Goal: Task Accomplishment & Management: Manage account settings

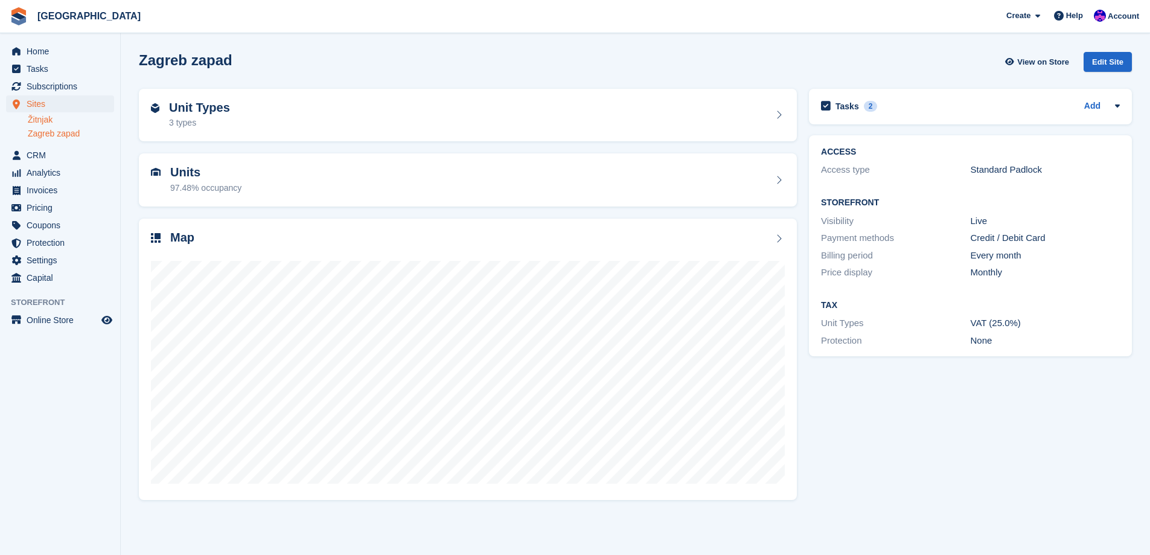
click at [40, 117] on link "Žitnjak" at bounding box center [71, 119] width 86 height 11
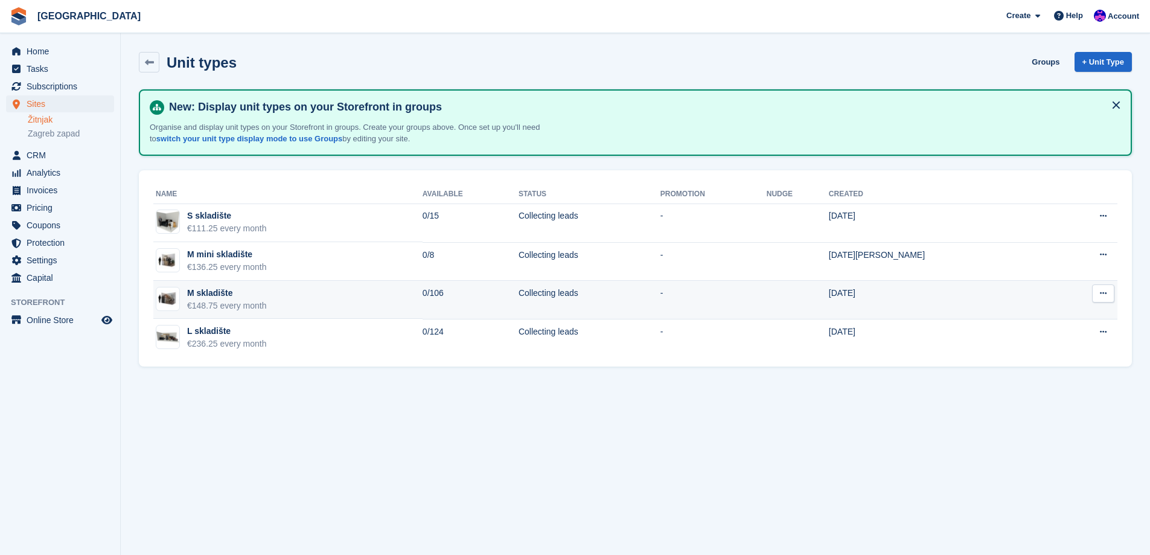
click at [1110, 291] on button at bounding box center [1103, 293] width 22 height 18
click at [1095, 311] on p "Edit unit type" at bounding box center [1056, 317] width 105 height 16
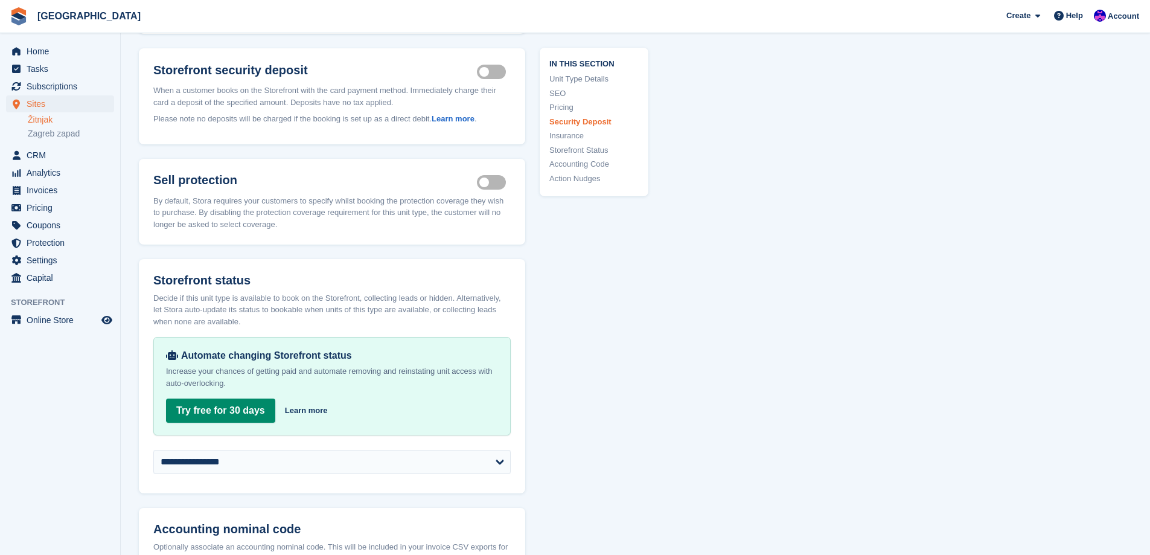
scroll to position [1751, 0]
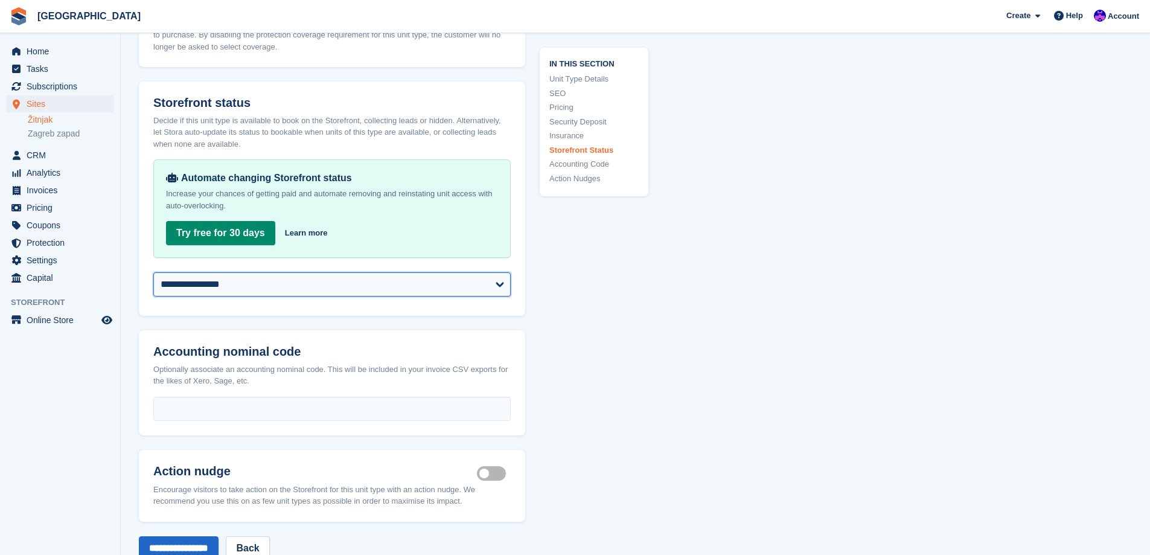
click at [260, 273] on select "**********" at bounding box center [331, 284] width 357 height 24
select select "********"
click at [153, 272] on select "**********" at bounding box center [331, 284] width 357 height 24
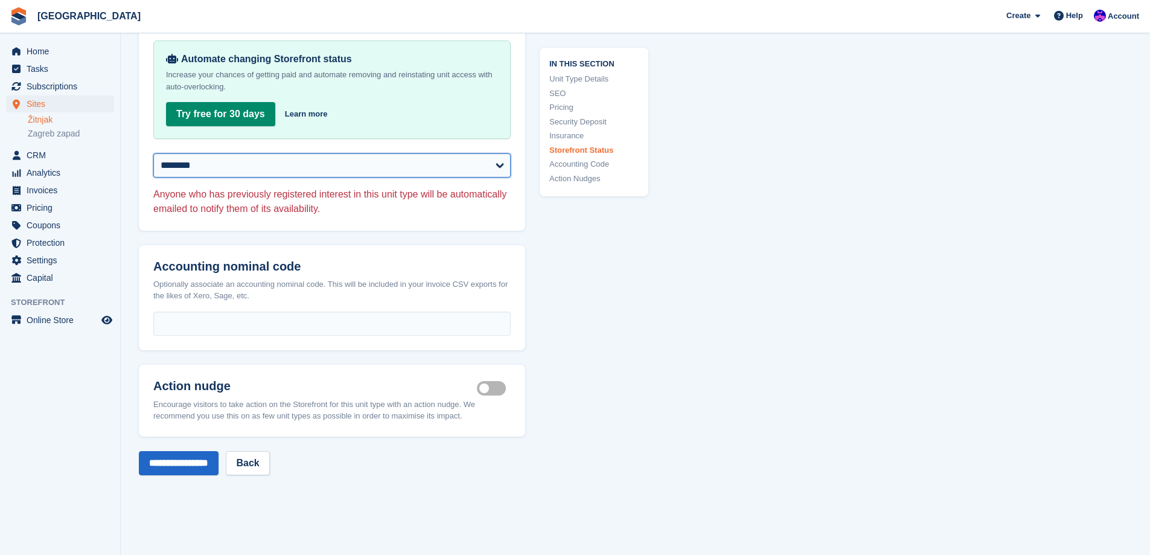
scroll to position [1871, 0]
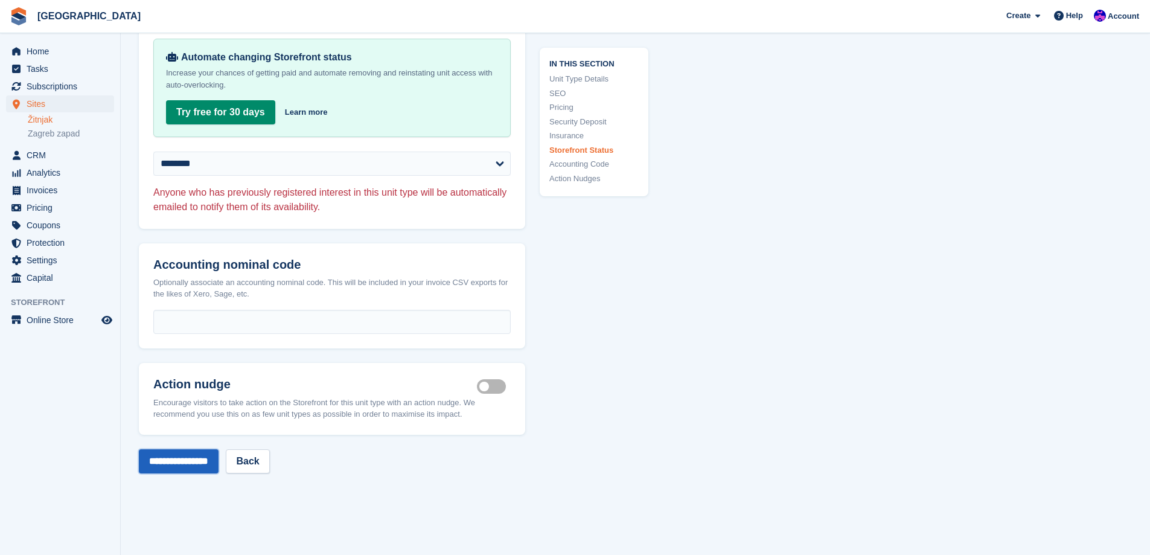
click at [180, 450] on input "**********" at bounding box center [179, 461] width 80 height 24
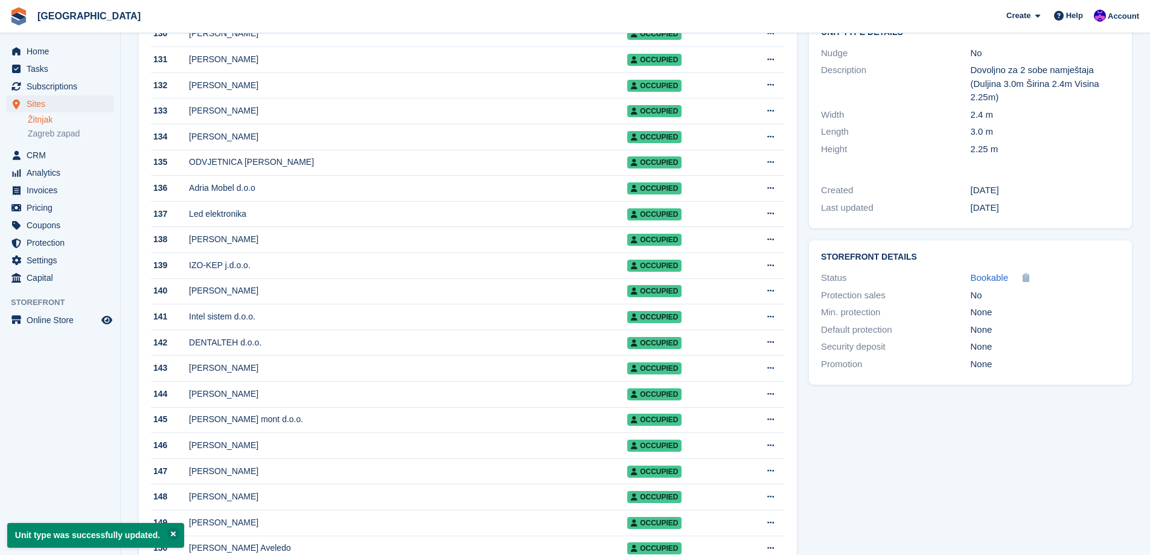
scroll to position [34, 0]
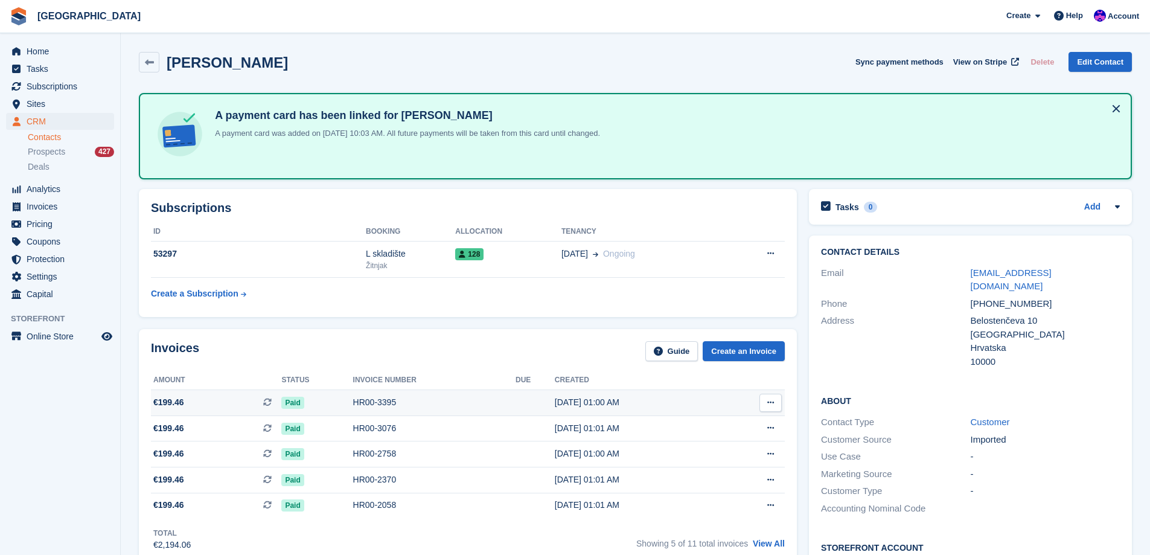
click at [406, 402] on div "HR00-3395" at bounding box center [434, 402] width 162 height 13
click at [407, 278] on table "ID Booking Allocation Tenancy 53297 L skladište Žitnjak 128 01 Oct Ongoing" at bounding box center [468, 263] width 634 height 83
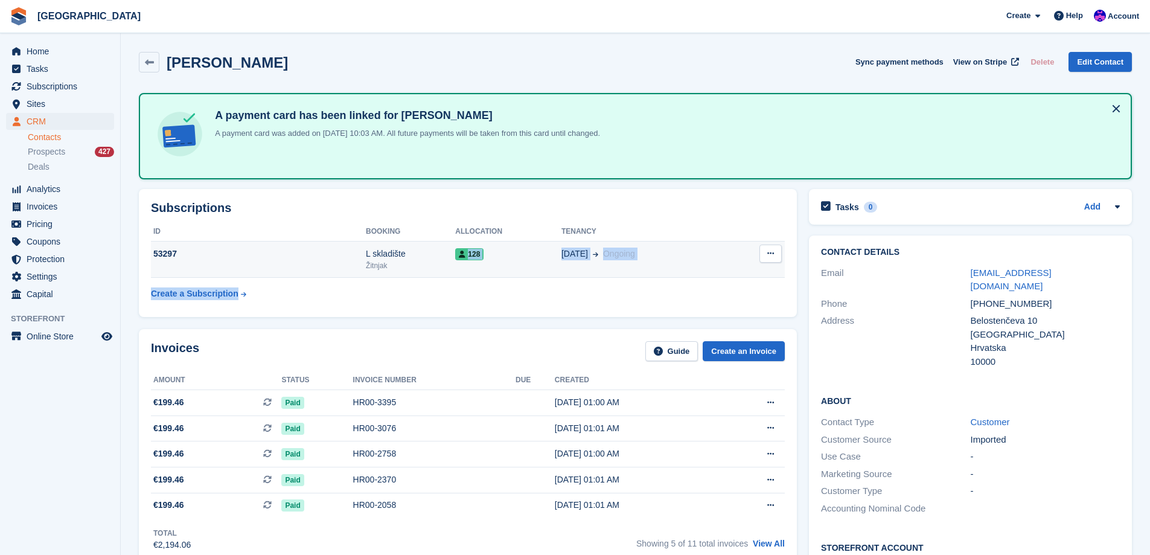
click at [409, 273] on td "L skladište Žitnjak" at bounding box center [410, 259] width 89 height 37
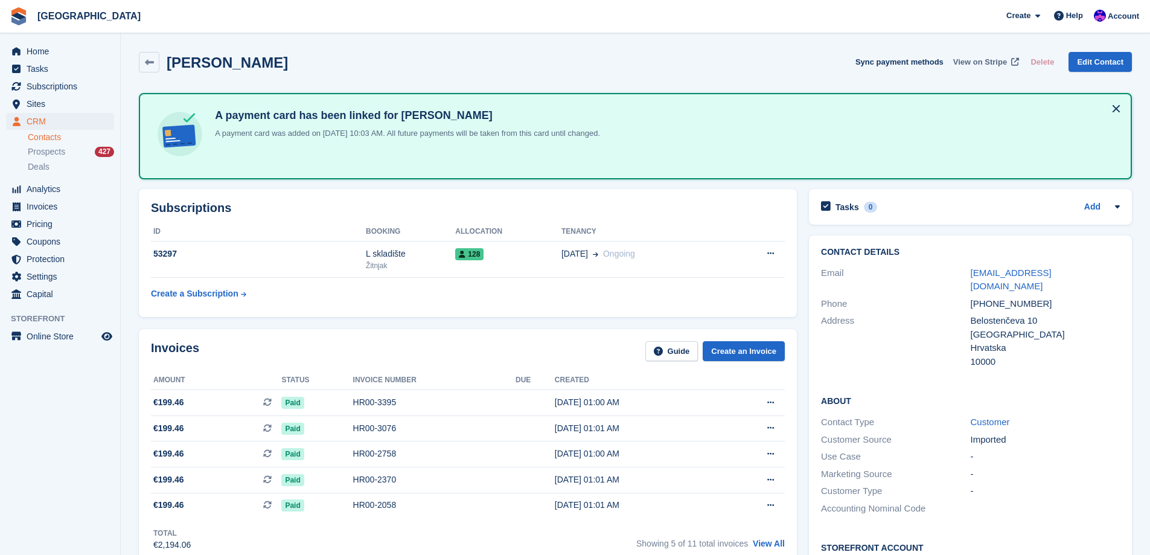
click at [991, 67] on span "View on Stripe" at bounding box center [980, 62] width 54 height 12
drag, startPoint x: 289, startPoint y: 61, endPoint x: 171, endPoint y: 59, distance: 118.3
click at [171, 59] on div "Zoran Milanović Sync payment methods View on Stripe Delete Edit Contact" at bounding box center [635, 62] width 993 height 21
copy h2 "Zoran Milanović"
click at [1091, 55] on link "Edit Contact" at bounding box center [1100, 62] width 63 height 20
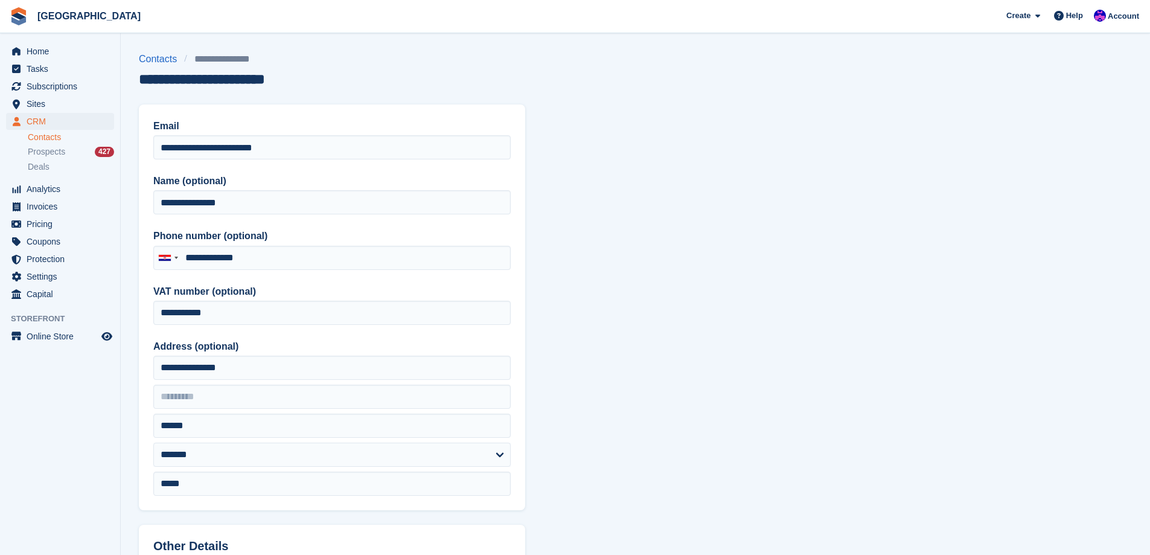
type input "**********"
drag, startPoint x: 319, startPoint y: 149, endPoint x: 130, endPoint y: 155, distance: 188.4
click at [131, 155] on section "**********" at bounding box center [635, 514] width 1029 height 1029
drag, startPoint x: 274, startPoint y: 203, endPoint x: 161, endPoint y: 206, distance: 112.9
click at [161, 206] on input "**********" at bounding box center [331, 202] width 357 height 24
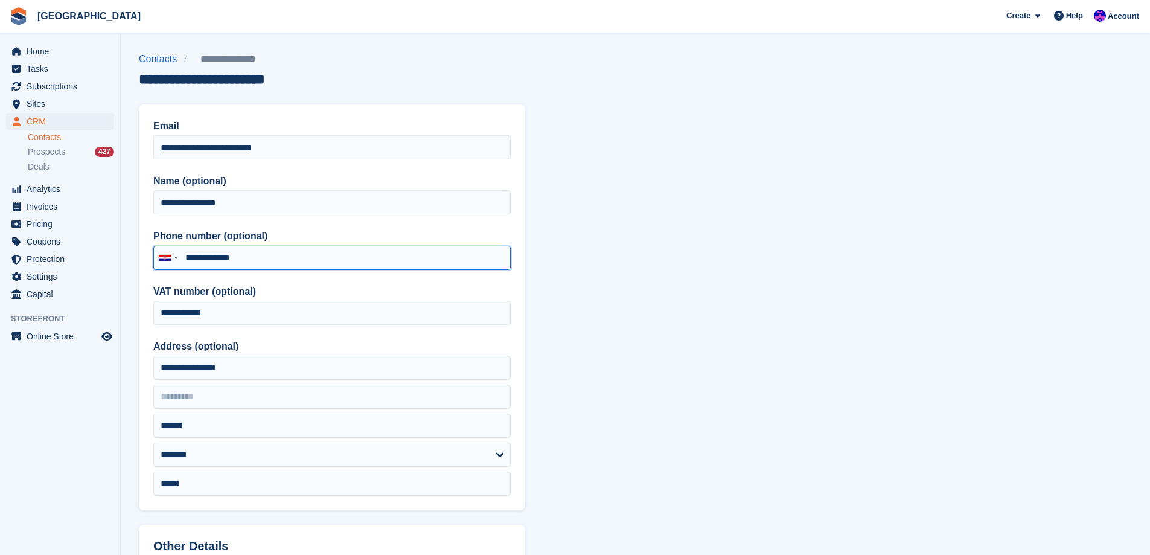
drag, startPoint x: 281, startPoint y: 255, endPoint x: 191, endPoint y: 255, distance: 89.9
click at [191, 255] on input "**********" at bounding box center [331, 258] width 357 height 24
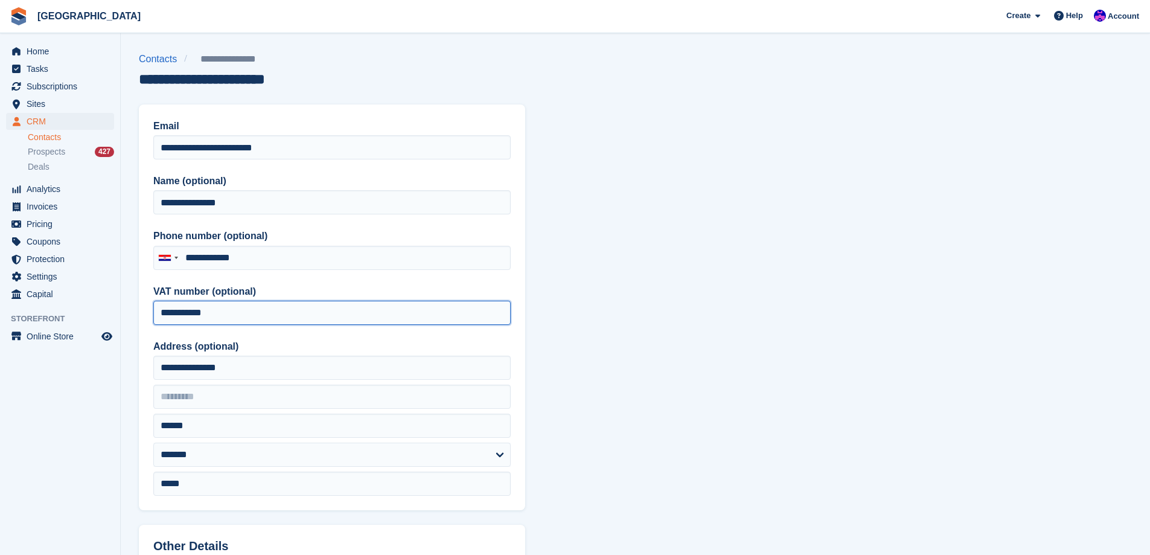
click at [208, 311] on input "**********" at bounding box center [331, 313] width 357 height 24
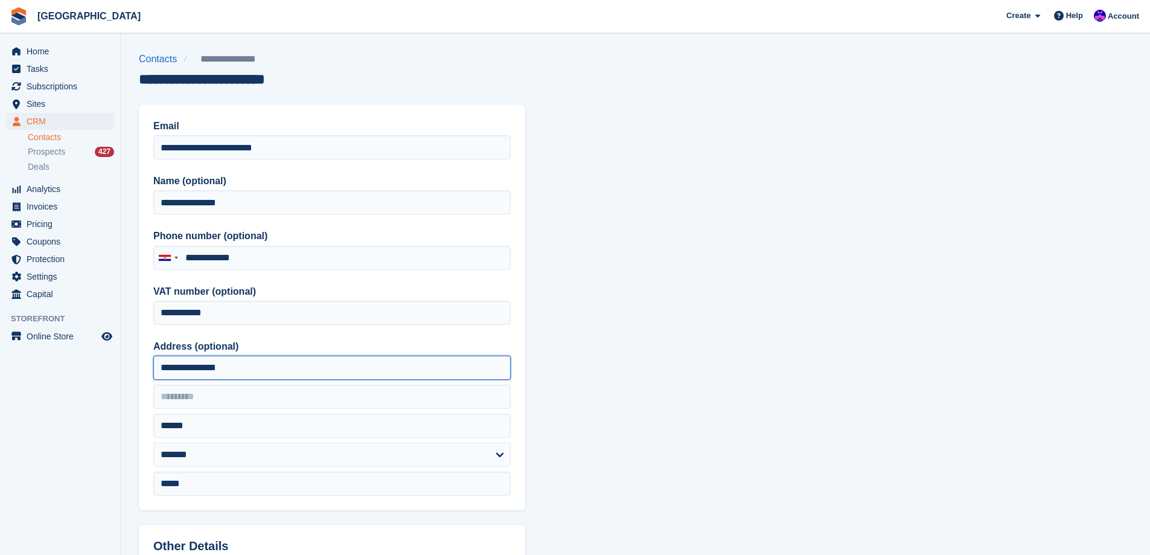
drag, startPoint x: 246, startPoint y: 363, endPoint x: 130, endPoint y: 363, distance: 115.9
click at [130, 363] on section "**********" at bounding box center [635, 514] width 1029 height 1029
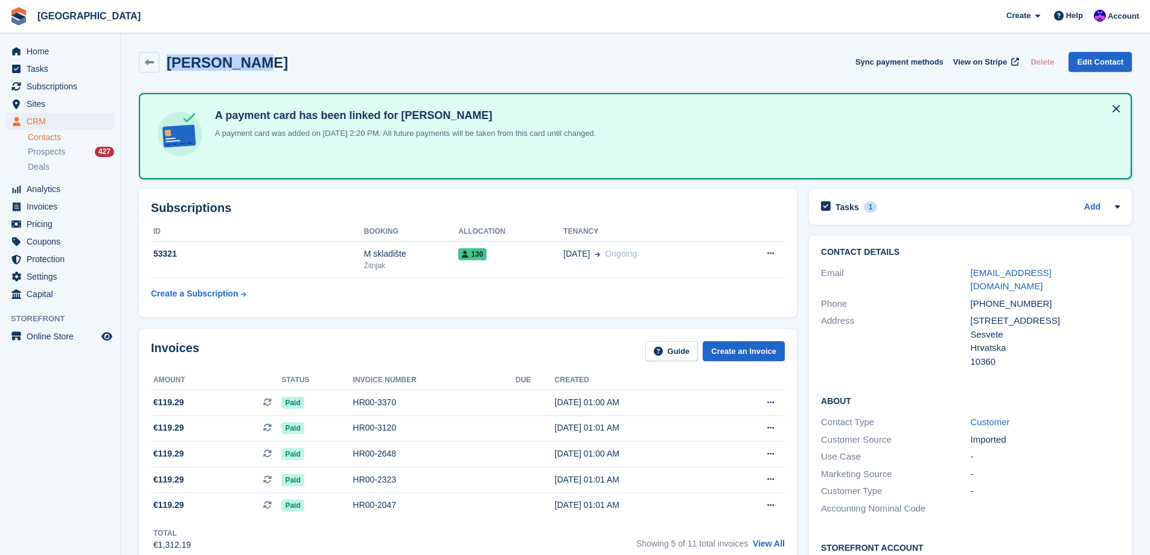
drag, startPoint x: 257, startPoint y: 68, endPoint x: 170, endPoint y: 64, distance: 87.0
click at [170, 64] on div "[PERSON_NAME] Sync payment methods View on Stripe Delete Edit Contact" at bounding box center [635, 62] width 993 height 21
copy h2 "[PERSON_NAME]"
drag, startPoint x: 1046, startPoint y: 289, endPoint x: 972, endPoint y: 298, distance: 74.1
click at [972, 298] on div "Phone [PHONE_NUMBER]" at bounding box center [970, 304] width 299 height 18
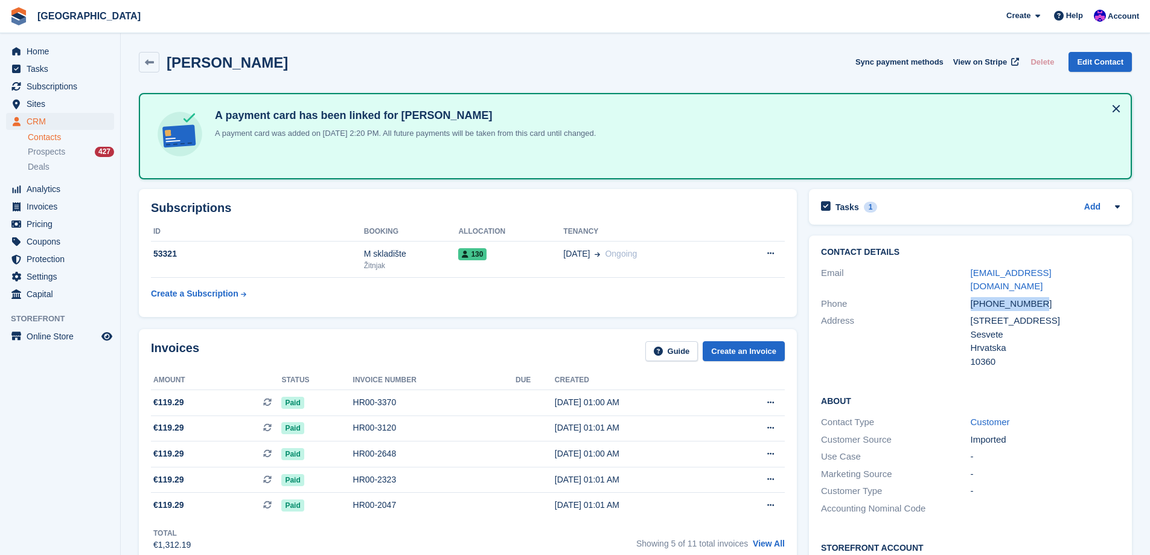
copy div "[PHONE_NUMBER]"
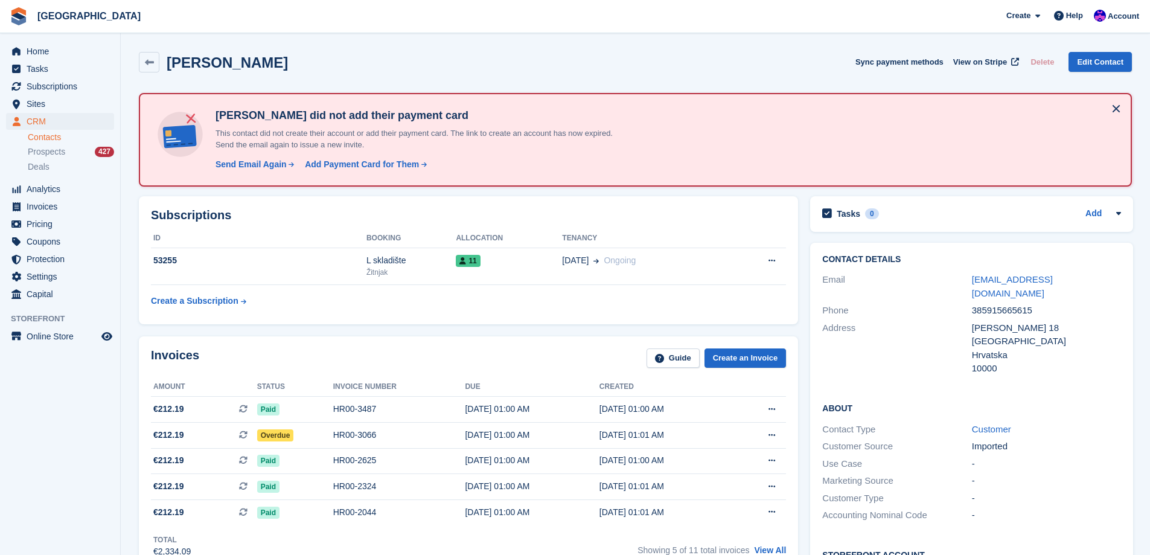
drag, startPoint x: 283, startPoint y: 61, endPoint x: 171, endPoint y: 59, distance: 111.1
click at [171, 59] on div "Nenad Martinović Sync payment methods View on Stripe Delete Edit Contact" at bounding box center [635, 62] width 993 height 21
copy h2 "Nenad Martinović"
drag, startPoint x: 1050, startPoint y: 293, endPoint x: 972, endPoint y: 302, distance: 78.9
click at [972, 304] on div "385915665615" at bounding box center [1046, 311] width 149 height 14
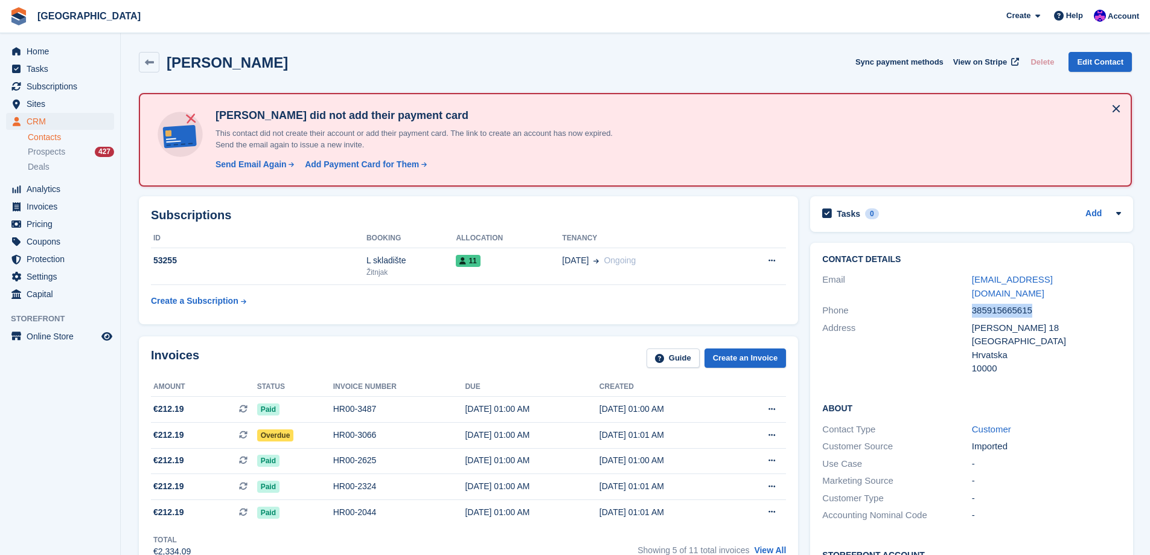
copy div "385915665615"
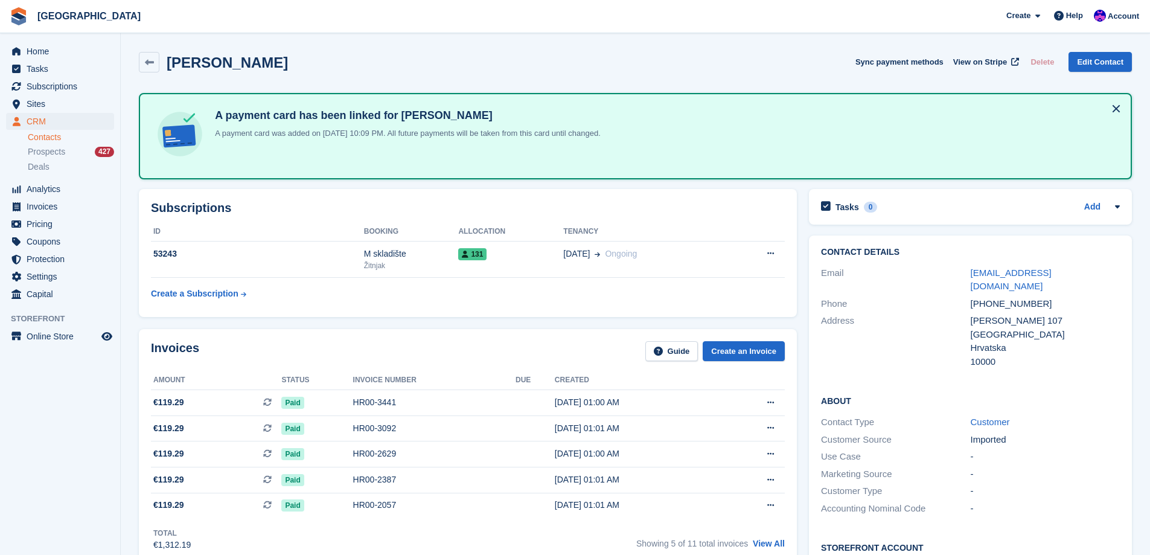
drag, startPoint x: 313, startPoint y: 66, endPoint x: 170, endPoint y: 66, distance: 143.7
click at [170, 66] on div "Hrvoje Kelemenic Sync payment methods View on Stripe Delete Edit Contact" at bounding box center [635, 62] width 993 height 21
copy h2 "Hrvoje Kelemenic"
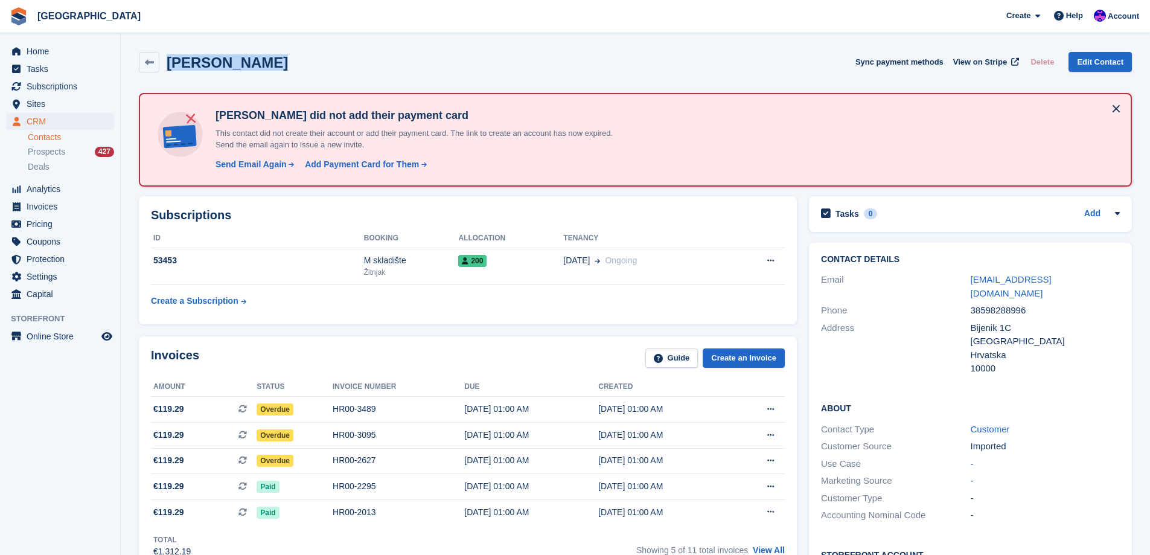
drag, startPoint x: 257, startPoint y: 57, endPoint x: 168, endPoint y: 60, distance: 88.8
click at [168, 60] on div "[PERSON_NAME] Sync payment methods View on Stripe Delete Edit Contact" at bounding box center [635, 62] width 993 height 21
copy h2 "[PERSON_NAME]"
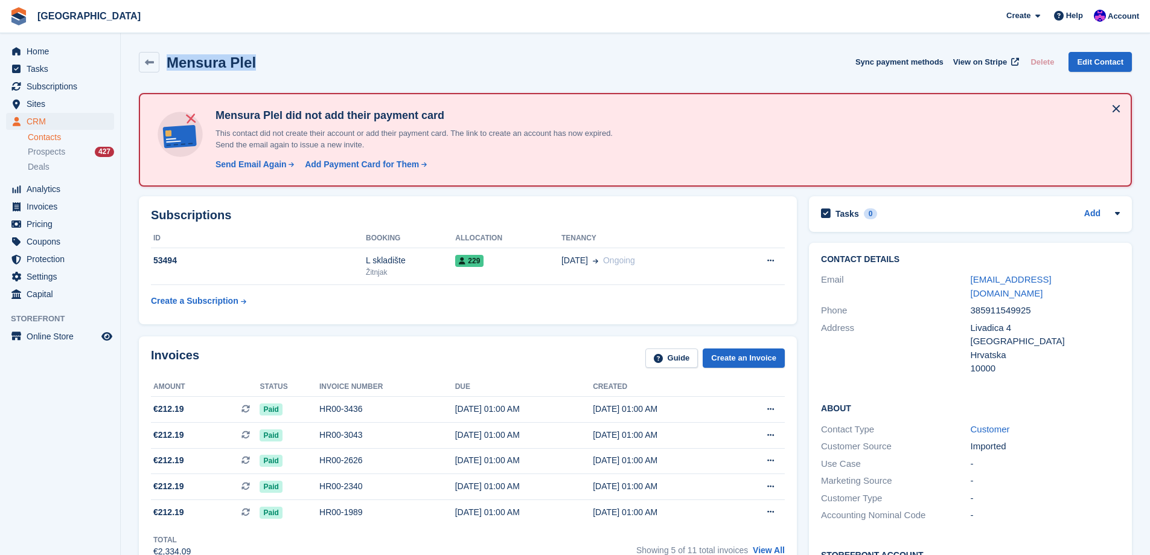
drag, startPoint x: 278, startPoint y: 64, endPoint x: 168, endPoint y: 62, distance: 109.9
click at [168, 62] on div "Mensura Plel Sync payment methods View on Stripe Delete Edit Contact" at bounding box center [635, 62] width 993 height 21
copy h2 "Mensura Plel"
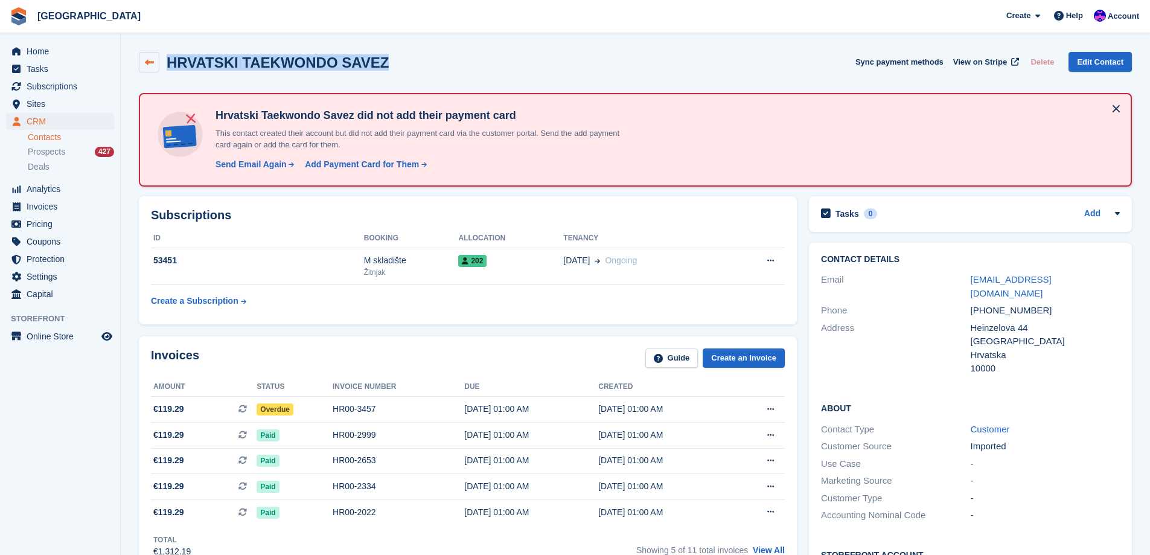
drag, startPoint x: 378, startPoint y: 57, endPoint x: 159, endPoint y: 54, distance: 219.2
click at [159, 54] on div "HRVATSKI TAEKWONDO SAVEZ Sync payment methods View on Stripe Delete Edit Contact" at bounding box center [635, 62] width 993 height 21
copy div "HRVATSKI TAEKWONDO SAVEZ"
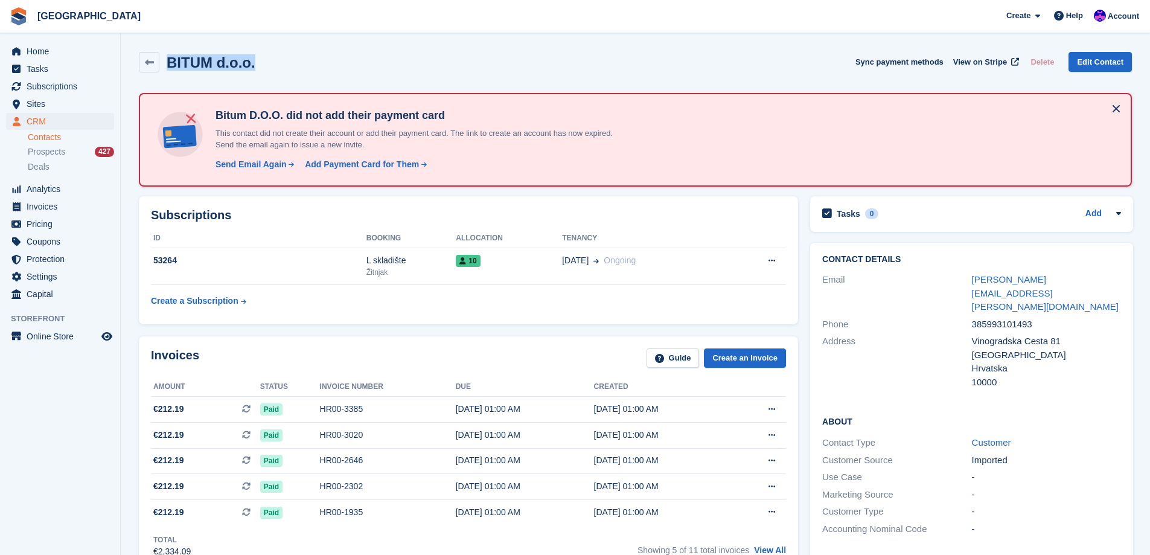
drag, startPoint x: 267, startPoint y: 66, endPoint x: 170, endPoint y: 59, distance: 98.1
click at [170, 59] on div "BITUM d.o.o. Sync payment methods View on Stripe Delete Edit Contact" at bounding box center [635, 62] width 993 height 21
copy h2 "BITUM d.o.o."
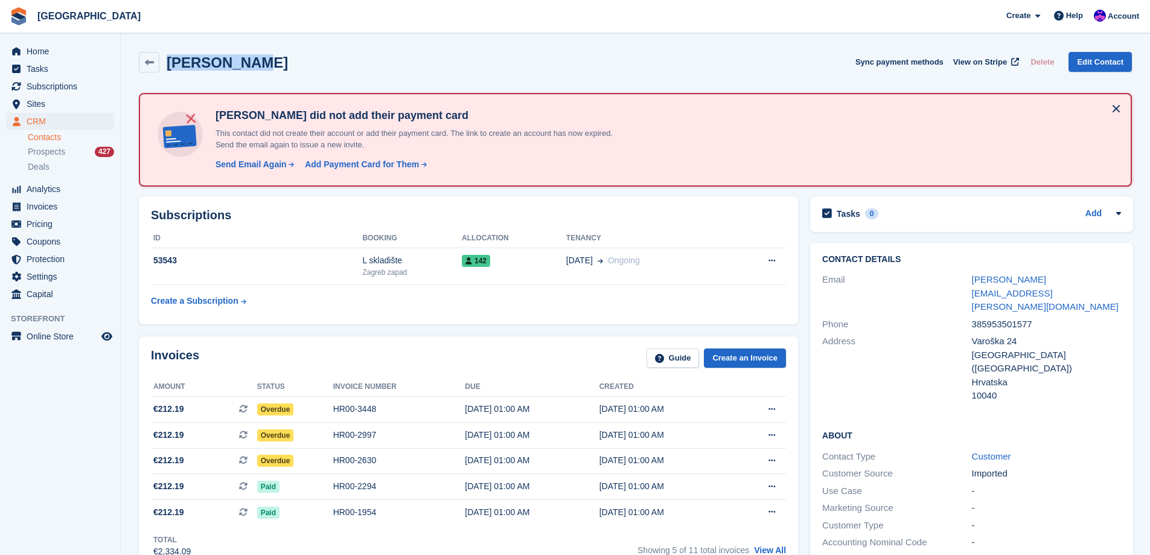
drag, startPoint x: 267, startPoint y: 66, endPoint x: 169, endPoint y: 60, distance: 98.6
click at [168, 60] on div "[PERSON_NAME] Sync payment methods View on Stripe Delete Edit Contact" at bounding box center [635, 62] width 993 height 21
copy h2 "[PERSON_NAME]"
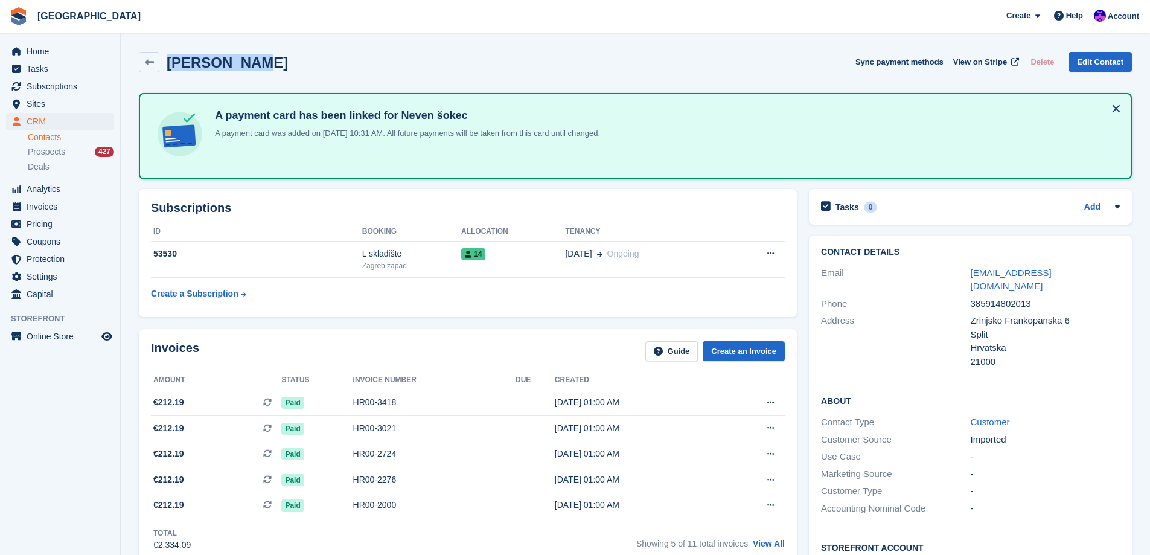
drag, startPoint x: 265, startPoint y: 68, endPoint x: 172, endPoint y: 66, distance: 93.0
click at [172, 66] on div "Neven Šokec Sync payment methods View on Stripe Delete Edit Contact" at bounding box center [635, 62] width 993 height 21
copy h2 "Neven Šokec"
drag, startPoint x: 255, startPoint y: 62, endPoint x: 170, endPoint y: 65, distance: 84.6
click at [170, 65] on div "Nenad Picer Sync payment methods View on Stripe Delete Edit Contact" at bounding box center [635, 62] width 993 height 21
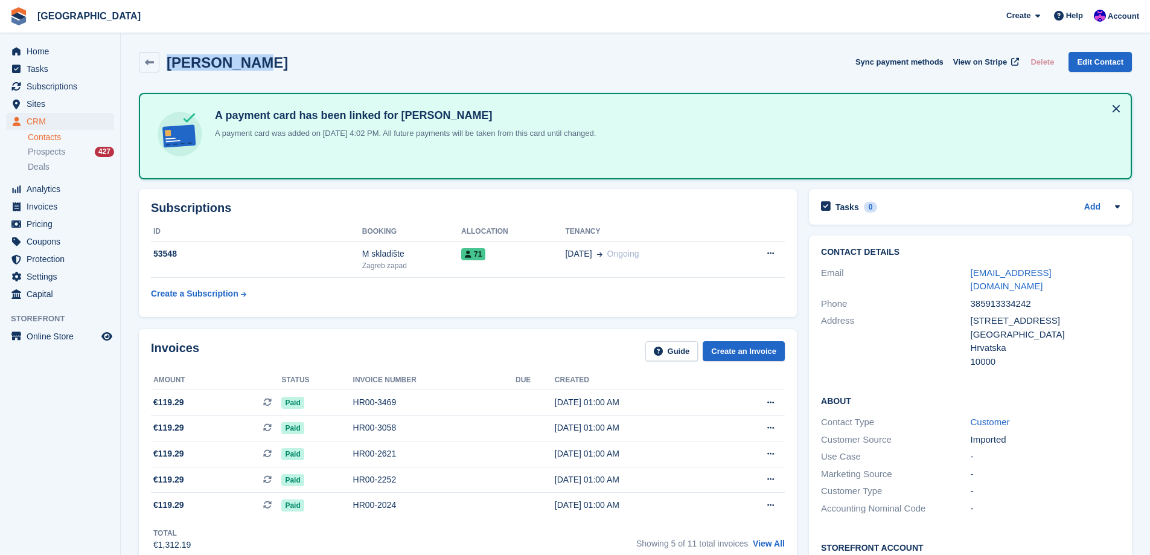
copy h2 "Nenad Picer"
drag, startPoint x: 257, startPoint y: 68, endPoint x: 169, endPoint y: 68, distance: 88.1
click at [169, 68] on div "Rujana Bakić Sync payment methods View on Stripe Delete Edit Contact" at bounding box center [635, 62] width 993 height 21
copy h2 "Rujana Bakić"
drag, startPoint x: 1044, startPoint y: 294, endPoint x: 969, endPoint y: 290, distance: 75.6
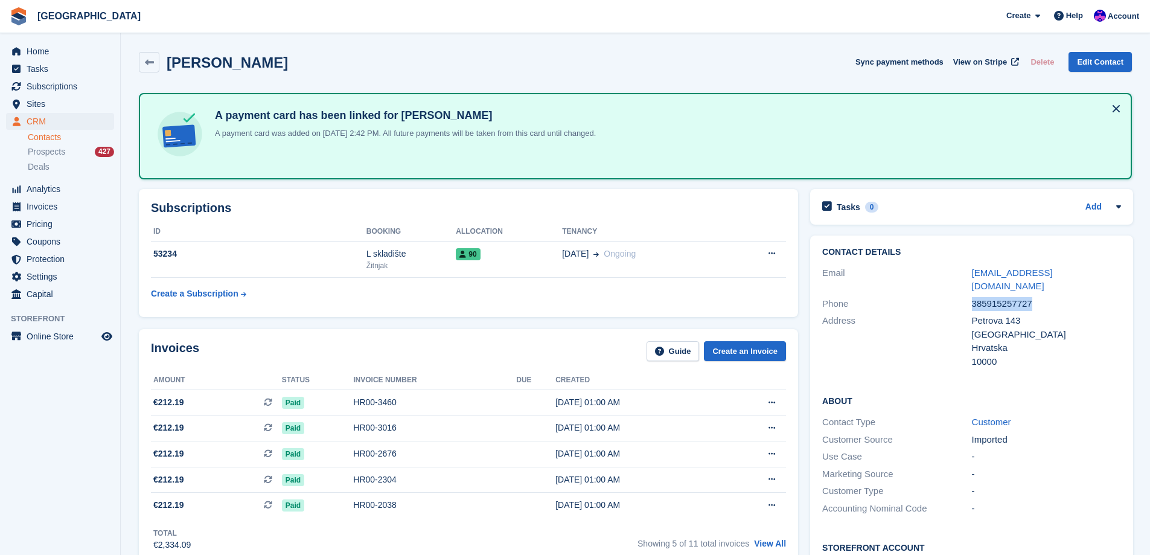
click at [969, 295] on div "Phone 385915257727" at bounding box center [971, 304] width 299 height 18
copy div "385915257727"
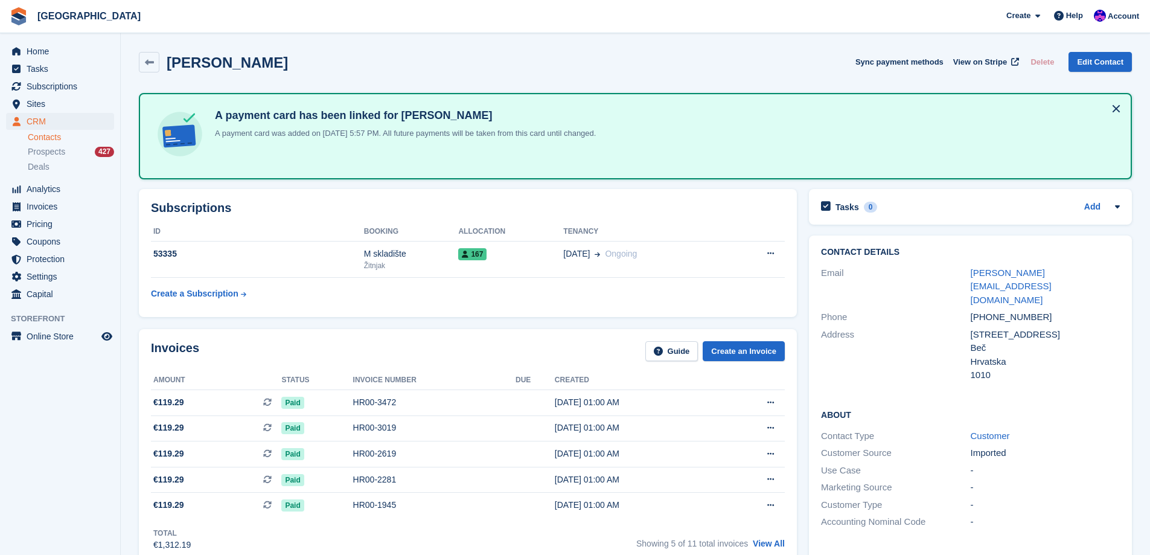
click at [284, 59] on div "[PERSON_NAME] Sync payment methods View on Stripe Delete Edit Contact" at bounding box center [635, 64] width 1005 height 37
drag, startPoint x: 283, startPoint y: 60, endPoint x: 168, endPoint y: 56, distance: 114.8
click at [168, 56] on div "Tomislav Pende Sync payment methods View on Stripe Delete Edit Contact" at bounding box center [635, 62] width 993 height 21
copy h2 "Tomislav Pende"
drag, startPoint x: 1044, startPoint y: 287, endPoint x: 970, endPoint y: 296, distance: 74.2
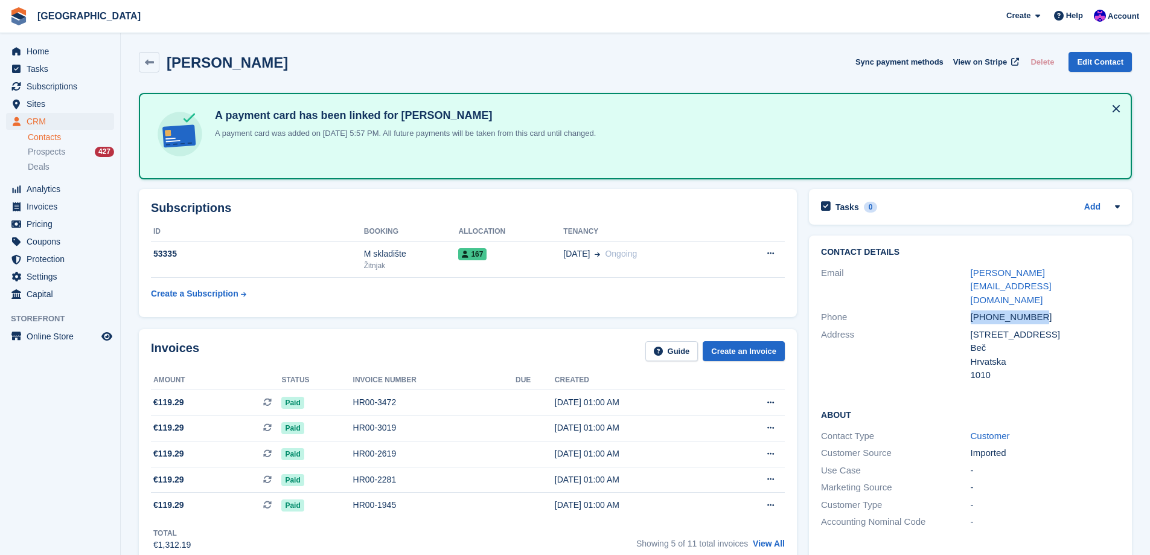
click at [971, 310] on div "+436646180691" at bounding box center [1045, 317] width 149 height 14
copy div "+436646180691"
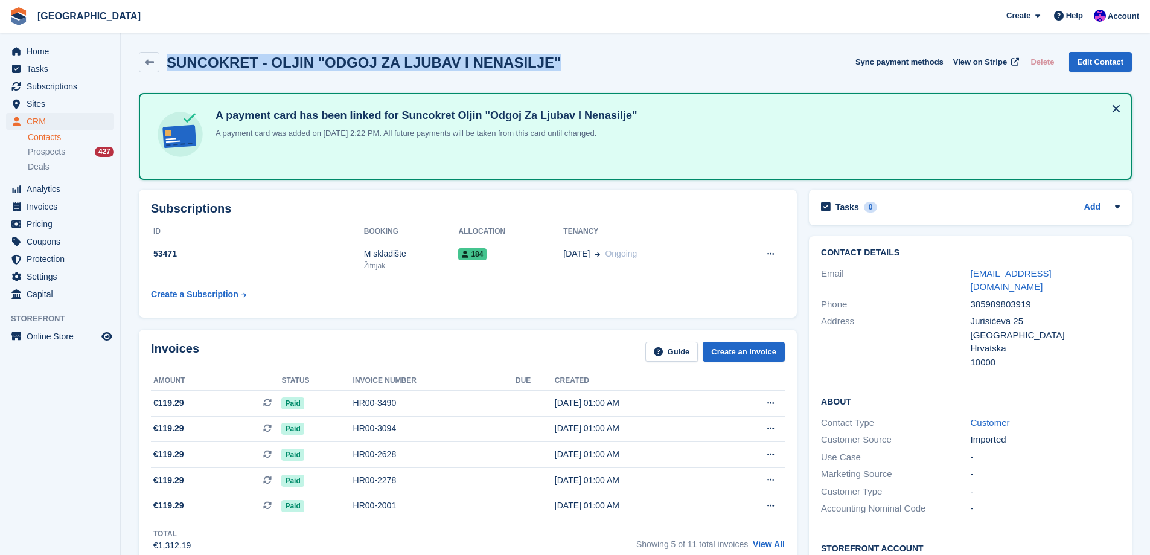
drag, startPoint x: 542, startPoint y: 63, endPoint x: 168, endPoint y: 57, distance: 373.7
click at [168, 57] on div "SUNCOKRET - OLJIN "ODGOJ ZA LJUBAV I NENASILJE" Sync payment methods View on St…" at bounding box center [635, 62] width 993 height 21
copy h2 "SUNCOKRET - OLJIN "ODGOJ ZA LJUBAV I NENASILJE""
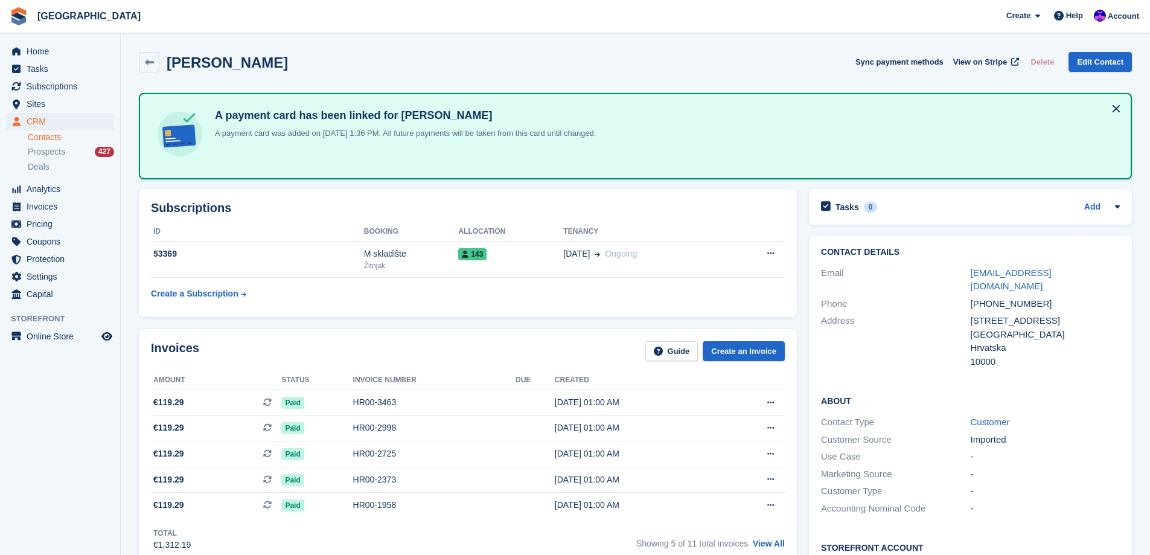
drag, startPoint x: 344, startPoint y: 54, endPoint x: 168, endPoint y: 65, distance: 176.6
click at [168, 65] on div "Julija Vuljanko Matković Sync payment methods View on Stripe Delete Edit Contact" at bounding box center [635, 62] width 993 height 21
copy h2 "Julija Vuljanko Matković"
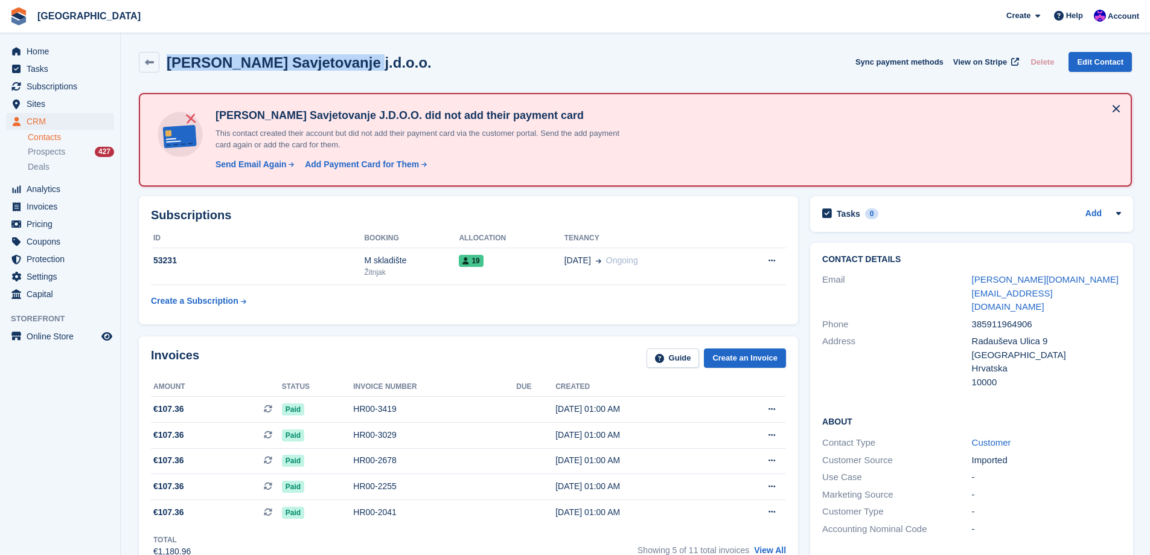
drag, startPoint x: 353, startPoint y: 60, endPoint x: 167, endPoint y: 63, distance: 186.0
click at [167, 63] on div "Aldag Savjetovanje j.d.o.o. Sync payment methods View on Stripe Delete Edit Con…" at bounding box center [635, 62] width 993 height 21
copy h2 "Aldag Savjetovanje j.d.o.o."
click at [57, 124] on span "CRM" at bounding box center [63, 121] width 72 height 17
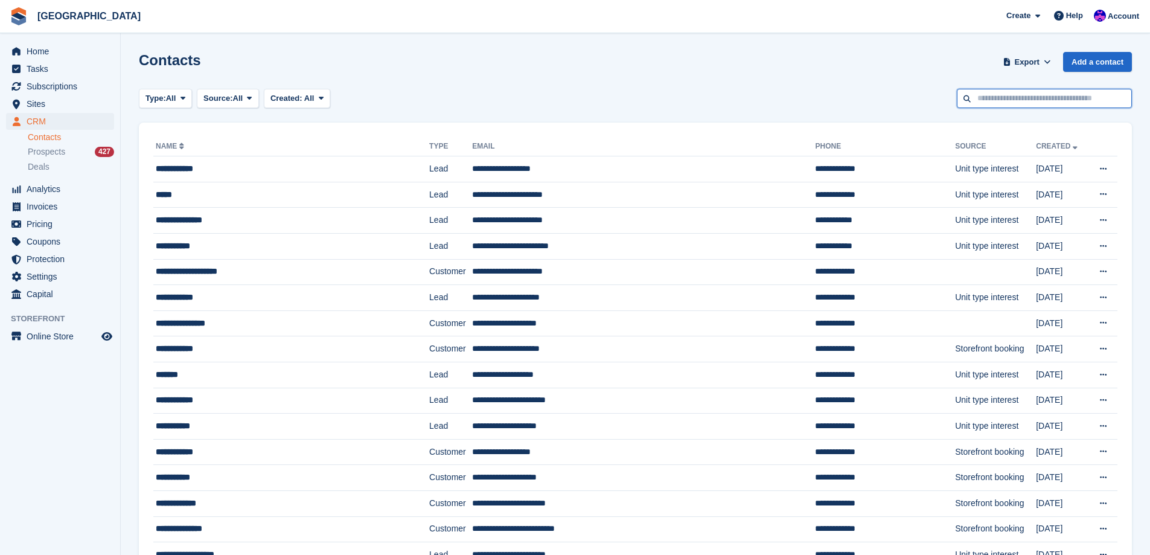
click at [1044, 107] on input "text" at bounding box center [1044, 99] width 175 height 20
type input "*********"
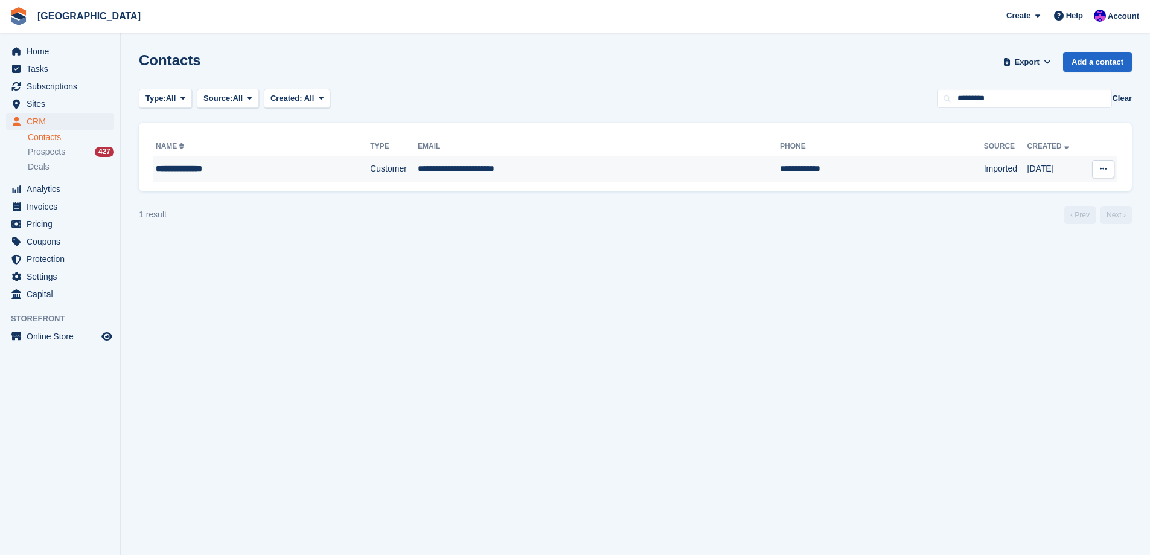
click at [578, 177] on td "**********" at bounding box center [599, 168] width 362 height 25
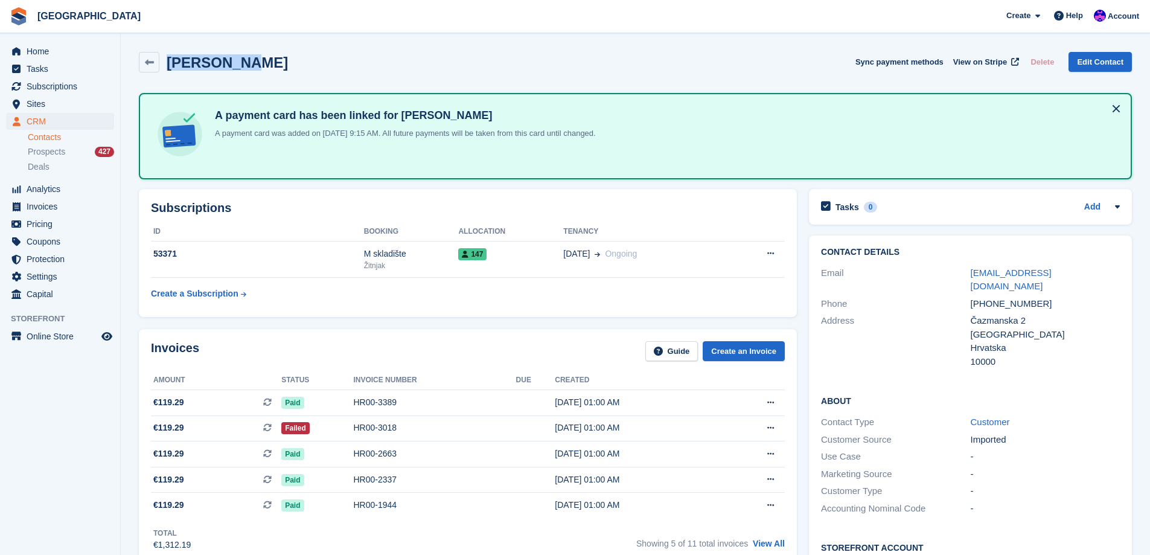
drag, startPoint x: 254, startPoint y: 60, endPoint x: 169, endPoint y: 64, distance: 85.2
click at [169, 64] on div "Ana Burica Sync payment methods View on Stripe Delete Edit Contact" at bounding box center [635, 62] width 993 height 21
copy h2 "Ana Burica"
drag, startPoint x: 272, startPoint y: 68, endPoint x: 170, endPoint y: 60, distance: 102.9
click at [170, 60] on div "Nikša Poljanić Sync payment methods View on Stripe Delete Edit Contact" at bounding box center [635, 62] width 993 height 21
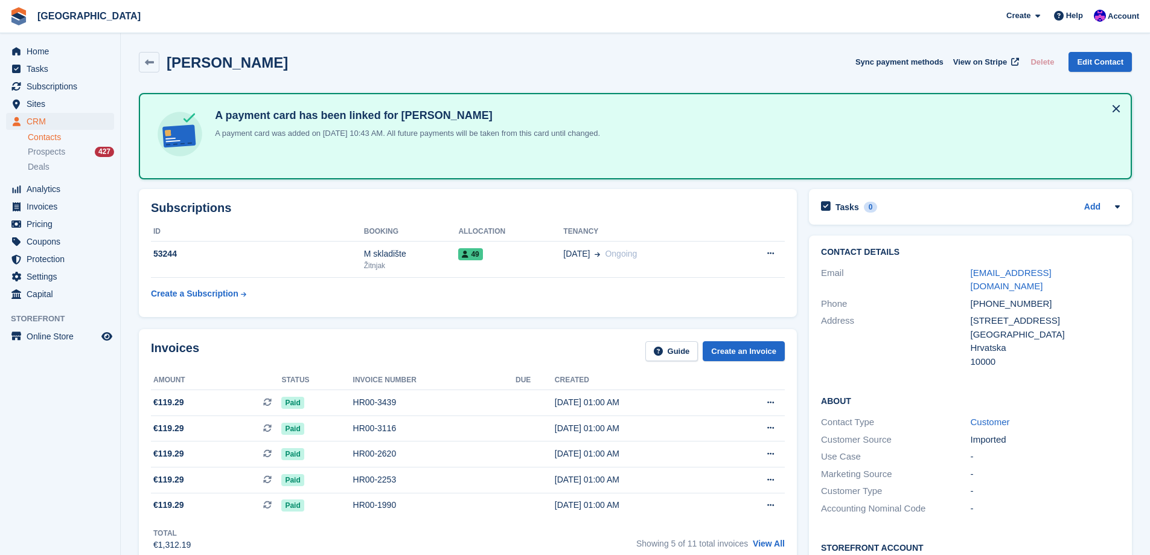
copy h2 "Nikša Poljanić"
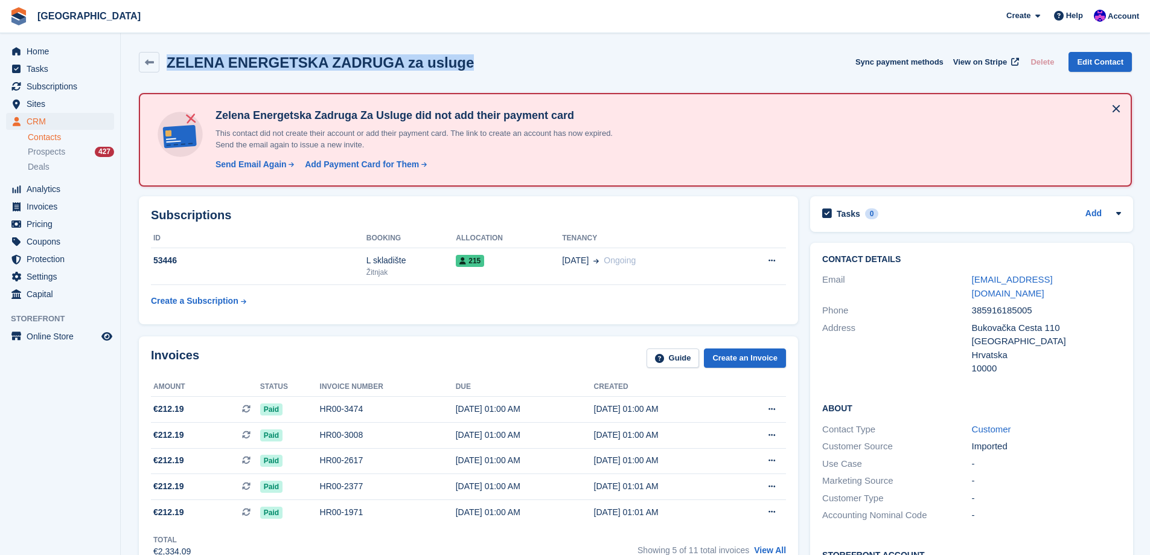
drag, startPoint x: 484, startPoint y: 55, endPoint x: 170, endPoint y: 57, distance: 313.9
click at [170, 57] on div "ZELENA ENERGETSKA ZADRUGA za usluge Sync payment methods View on Stripe Delete …" at bounding box center [635, 62] width 993 height 21
copy h2 "ZELENA ENERGETSKA ZADRUGA za usluge"
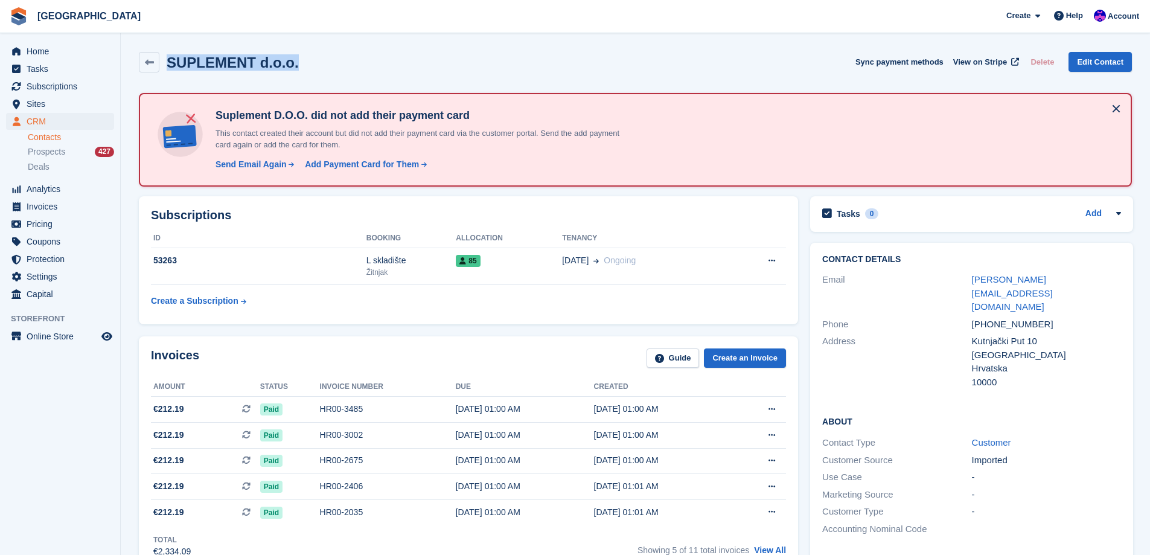
drag, startPoint x: 299, startPoint y: 63, endPoint x: 164, endPoint y: 62, distance: 134.6
click at [164, 62] on div "SUPLEMENT d.o.o. Sync payment methods View on Stripe Delete Edit Contact" at bounding box center [635, 62] width 993 height 21
copy h2 "SUPLEMENT d.o.o."
drag, startPoint x: 1042, startPoint y: 298, endPoint x: 989, endPoint y: 302, distance: 52.7
click at [989, 318] on div "[PHONE_NUMBER]" at bounding box center [1046, 325] width 149 height 14
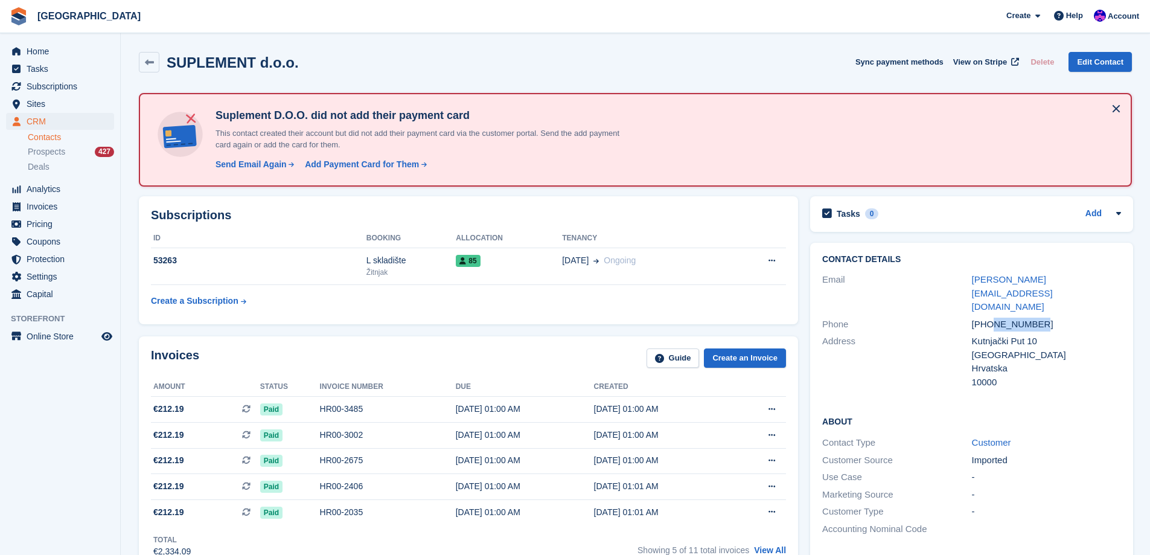
copy div "994520224"
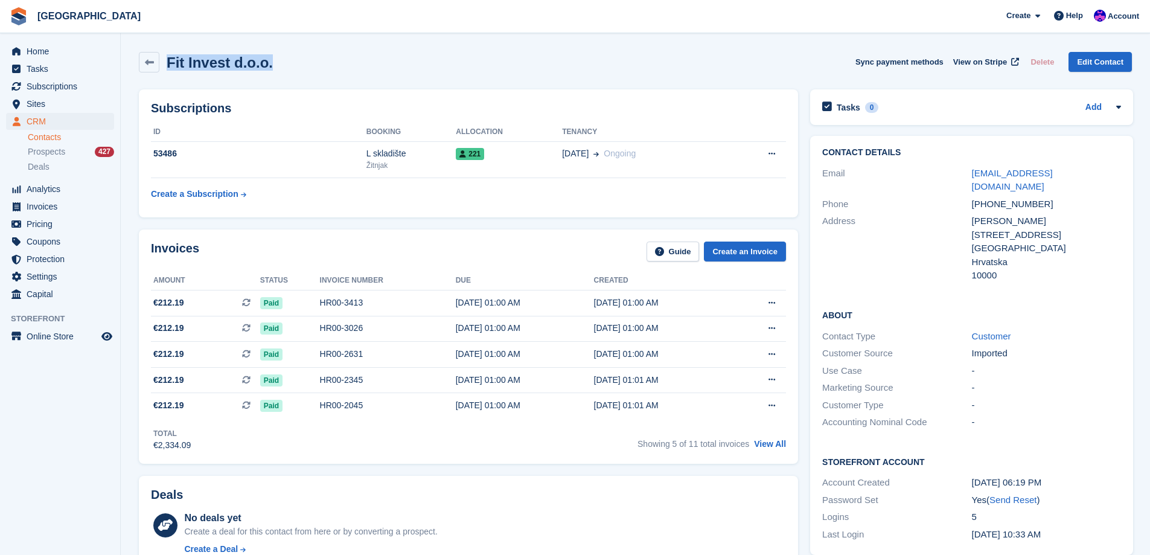
drag, startPoint x: 306, startPoint y: 54, endPoint x: 170, endPoint y: 68, distance: 137.1
click at [170, 68] on div "Fit Invest d.o.o. Sync payment methods View on Stripe Delete Edit Contact" at bounding box center [635, 62] width 993 height 21
copy h2 "Fit Invest d.o.o."
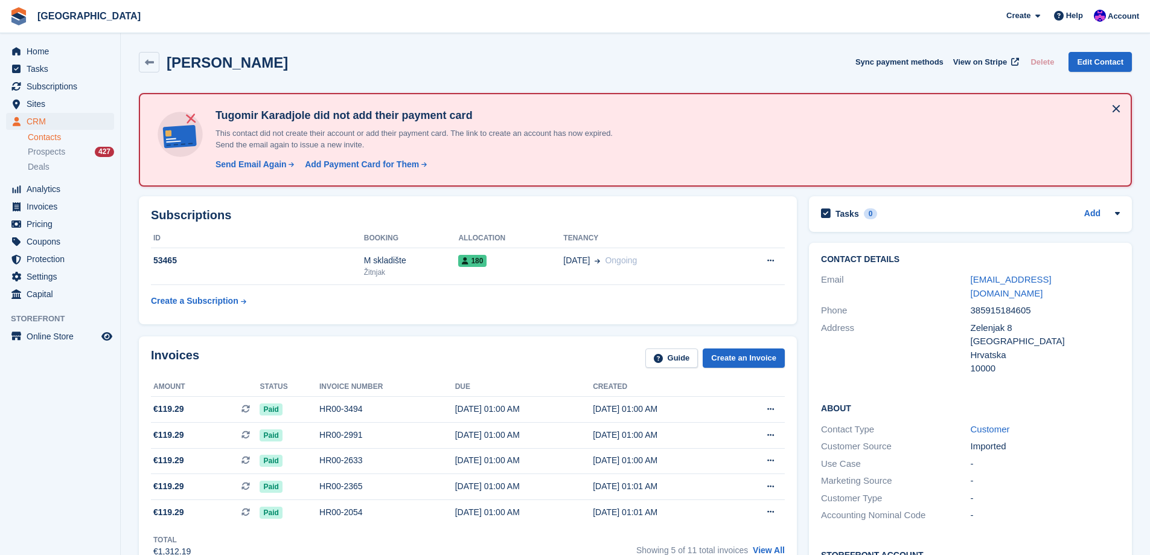
drag, startPoint x: 308, startPoint y: 68, endPoint x: 170, endPoint y: 63, distance: 137.7
click at [170, 63] on div "[PERSON_NAME] Sync payment methods View on Stripe Delete Edit Contact" at bounding box center [635, 62] width 993 height 21
click at [200, 63] on h2 "[PERSON_NAME]" at bounding box center [227, 62] width 121 height 16
drag, startPoint x: 304, startPoint y: 63, endPoint x: 164, endPoint y: 64, distance: 140.7
click at [164, 64] on div "[PERSON_NAME] Sync payment methods View on Stripe Delete Edit Contact" at bounding box center [635, 62] width 993 height 21
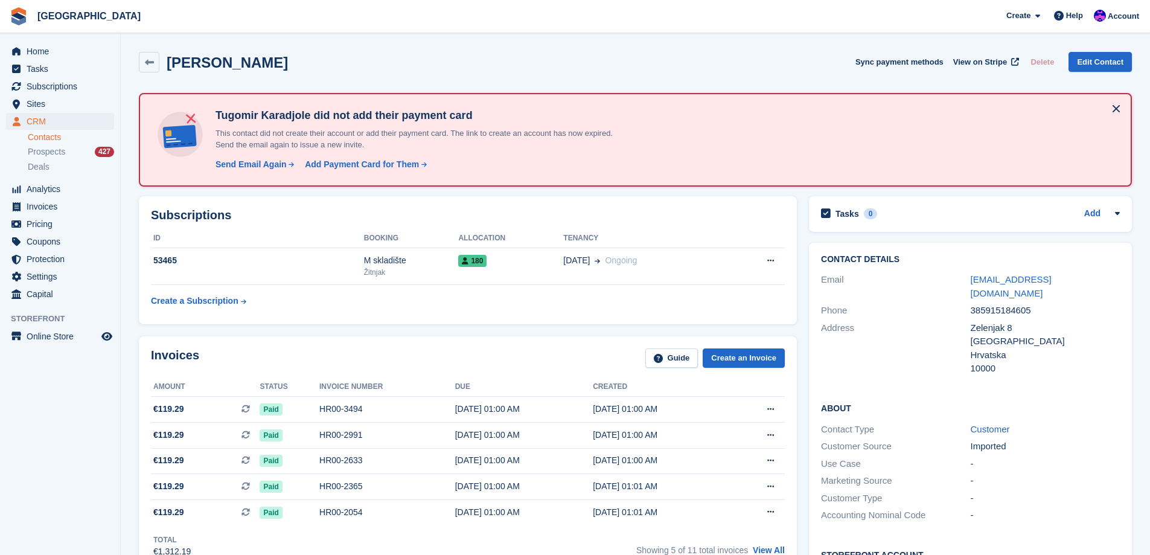
copy h2 "[PERSON_NAME]"
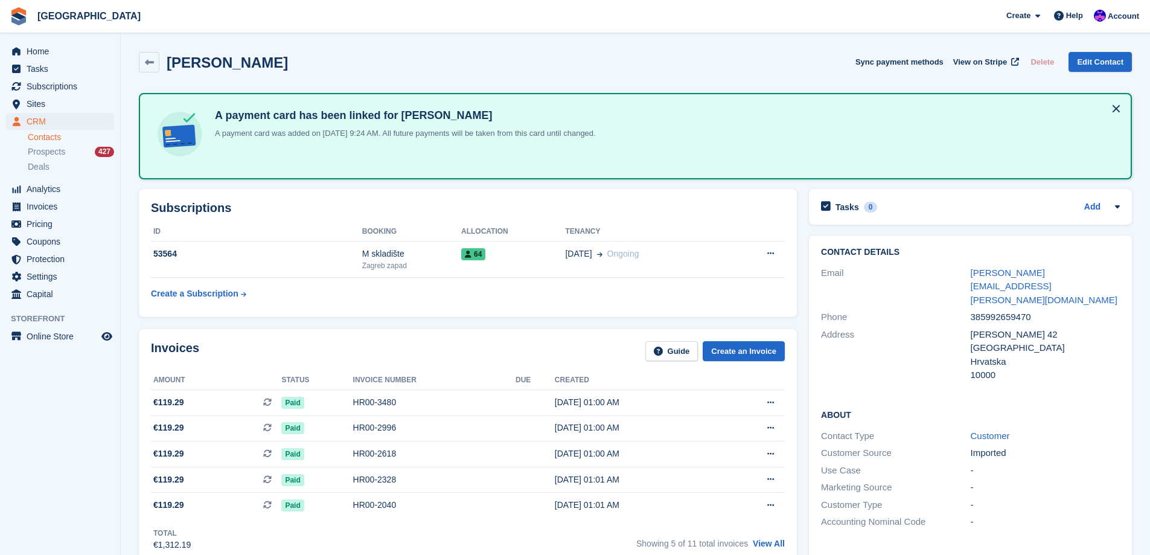
drag, startPoint x: 368, startPoint y: 74, endPoint x: 167, endPoint y: 59, distance: 200.9
click at [167, 59] on div "[PERSON_NAME] Sync payment methods View on Stripe Delete Edit Contact" at bounding box center [635, 64] width 1005 height 37
copy h2 "[PERSON_NAME]"
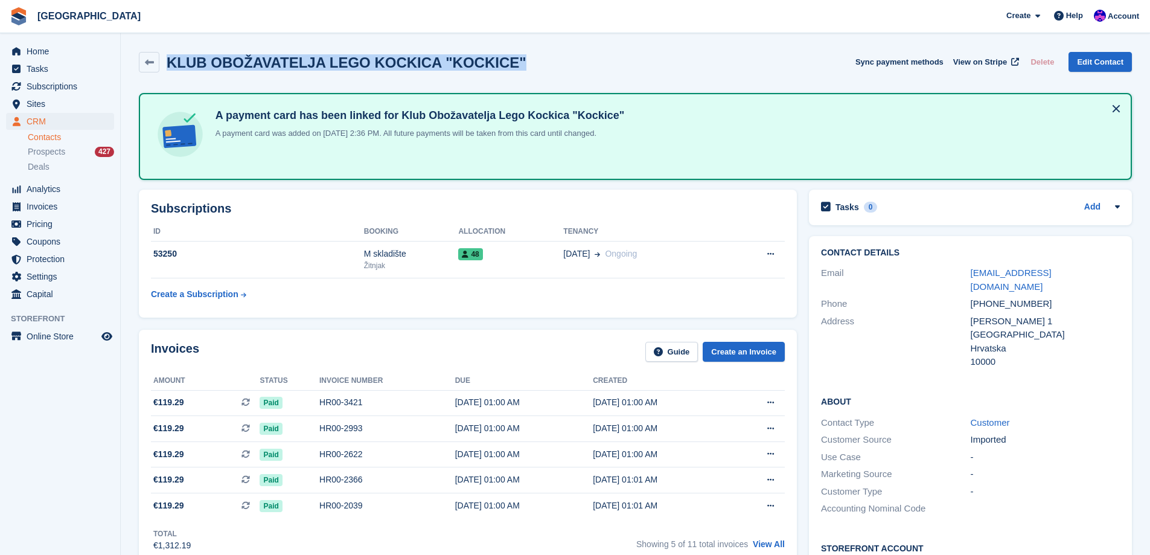
drag, startPoint x: 496, startPoint y: 62, endPoint x: 171, endPoint y: 60, distance: 325.4
click at [171, 60] on div "KLUB OBOŽAVATELJA LEGO KOCKICA "KOCKICE" Sync payment methods View on Stripe De…" at bounding box center [635, 62] width 993 height 21
copy h2 "KLUB OBOŽAVATELJA LEGO KOCKICA "KOCKICE""
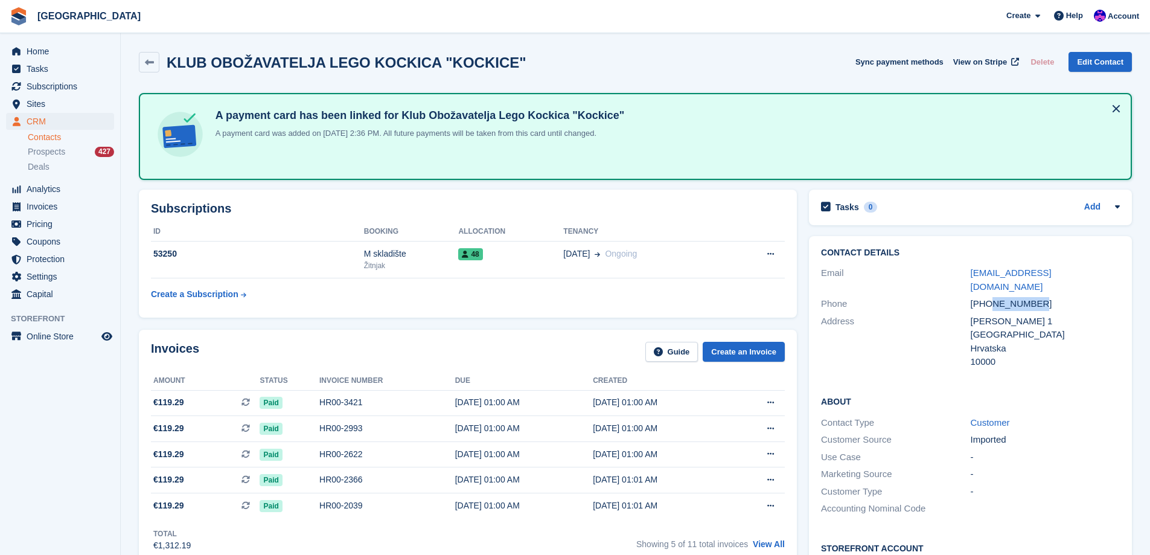
drag, startPoint x: 1047, startPoint y: 285, endPoint x: 992, endPoint y: 290, distance: 55.8
click at [992, 297] on div "+385989032043" at bounding box center [1045, 304] width 149 height 14
copy div "989032043"
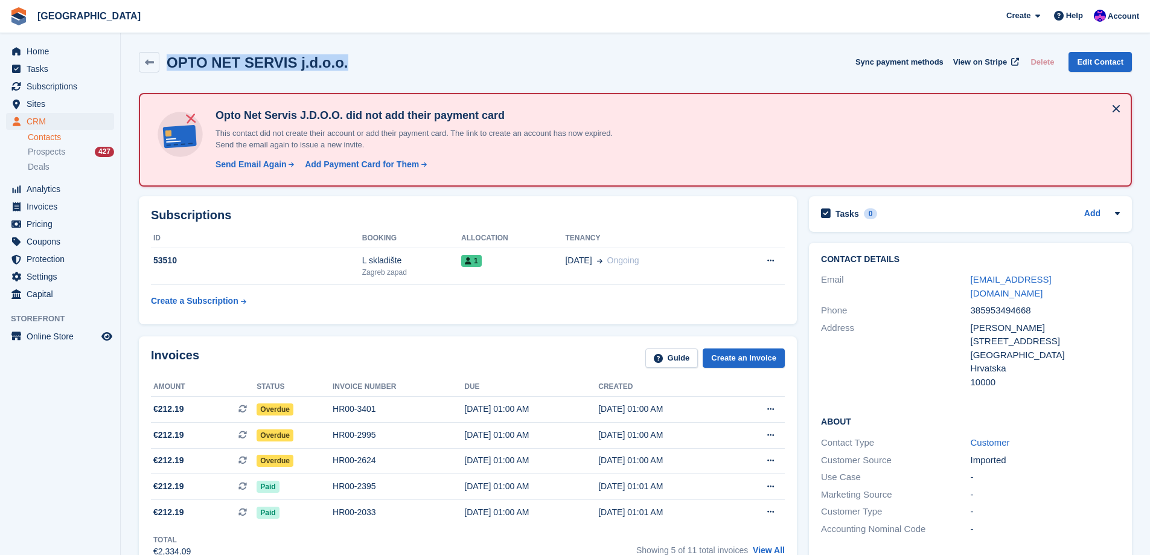
drag, startPoint x: 360, startPoint y: 68, endPoint x: 170, endPoint y: 65, distance: 190.2
click at [170, 65] on div "OPTO NET SERVIS j.d.o.o. Sync payment methods View on Stripe Delete Edit Contact" at bounding box center [635, 62] width 993 height 21
copy h2 "OPTO NET SERVIS j.d.o.o."
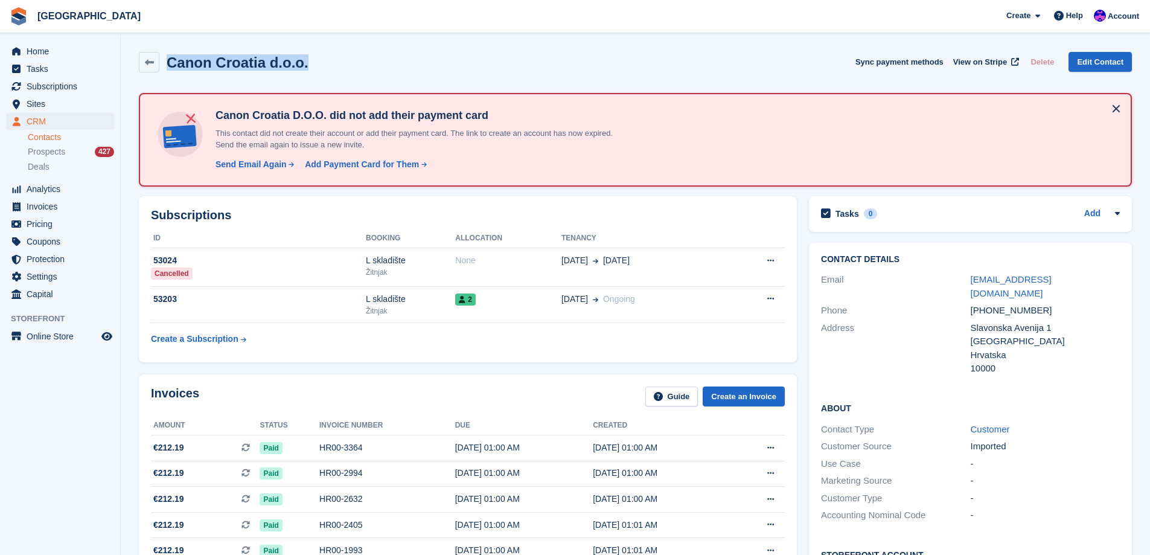
drag, startPoint x: 318, startPoint y: 64, endPoint x: 170, endPoint y: 62, distance: 147.3
click at [170, 62] on div "Canon Croatia d.o.o. Sync payment methods View on Stripe Delete Edit Contact" at bounding box center [635, 62] width 993 height 21
copy h2 "Canon Croatia d.o.o."
drag, startPoint x: 1051, startPoint y: 298, endPoint x: 992, endPoint y: 298, distance: 59.2
click at [992, 304] on div "+385953877878" at bounding box center [1045, 311] width 149 height 14
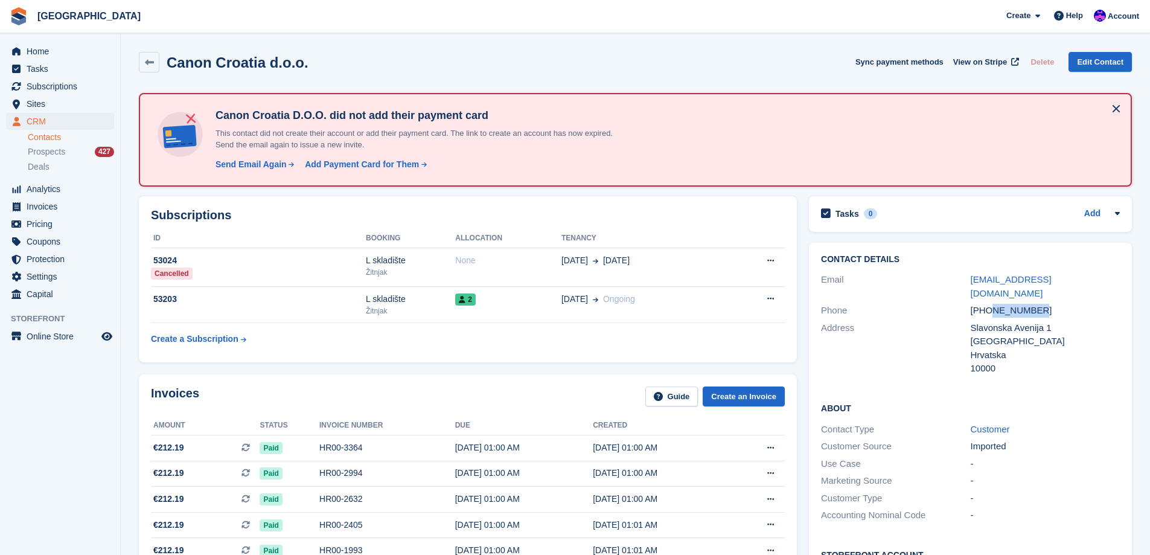
copy div "953877878"
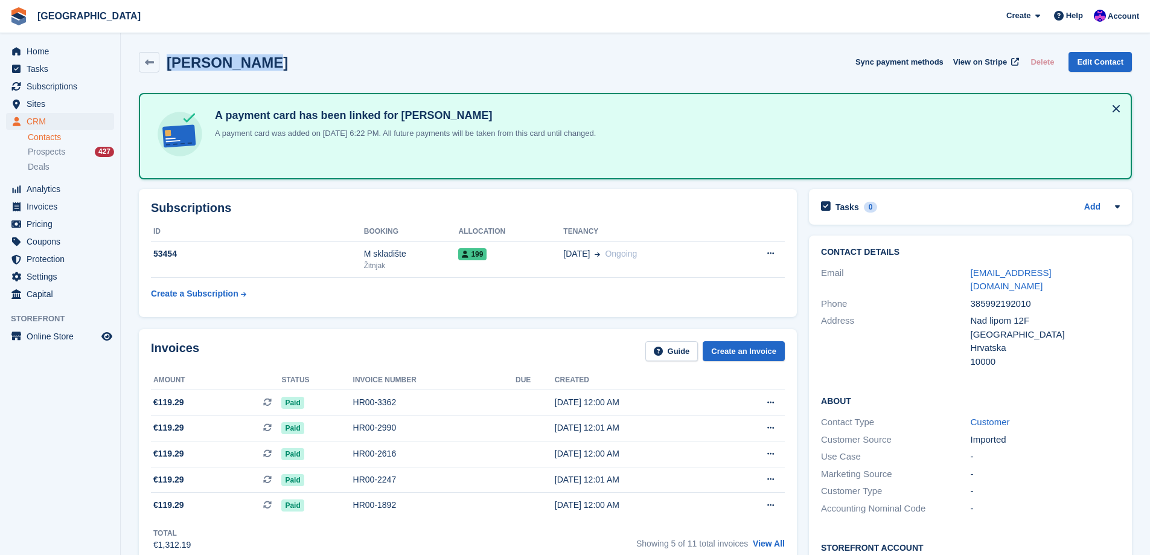
drag, startPoint x: 272, startPoint y: 66, endPoint x: 171, endPoint y: 62, distance: 100.9
click at [171, 62] on div "Helena Denac Sync payment methods View on Stripe Delete Edit Contact" at bounding box center [635, 62] width 993 height 21
copy h2 "Helena Denac"
drag, startPoint x: 1093, startPoint y: 270, endPoint x: 971, endPoint y: 276, distance: 122.1
click at [971, 276] on div "helena.denac@proton.me" at bounding box center [1045, 279] width 149 height 27
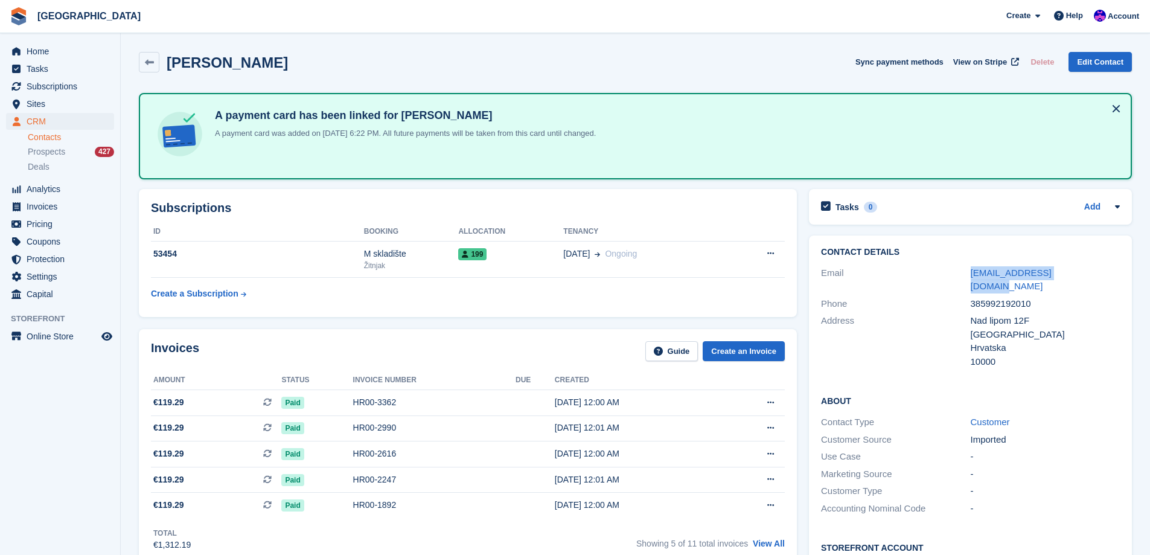
copy link "helena.denac@proton.me"
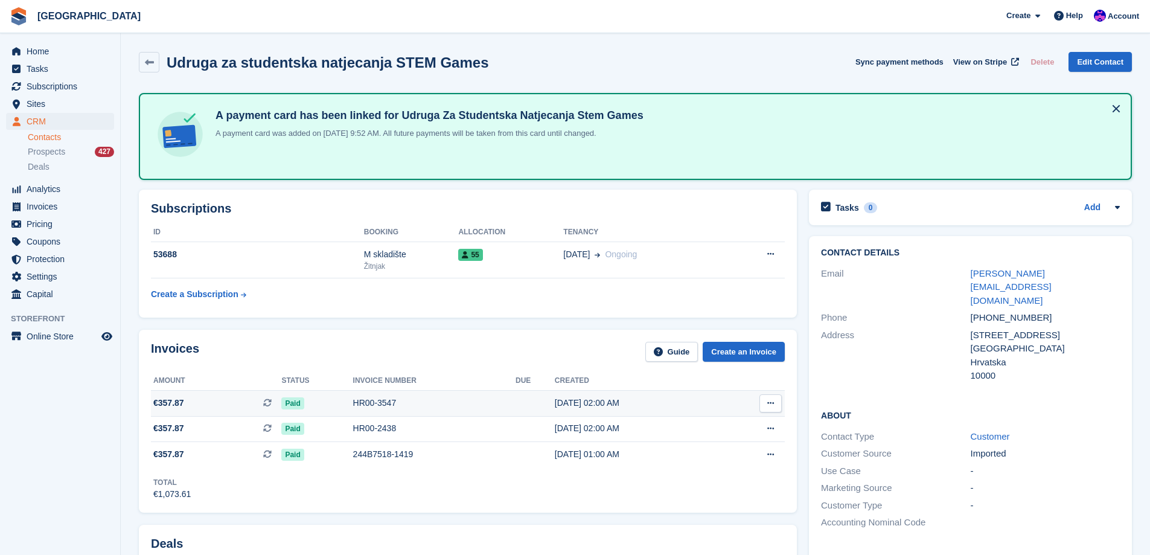
click at [377, 404] on div "HR00-3547" at bounding box center [434, 403] width 162 height 13
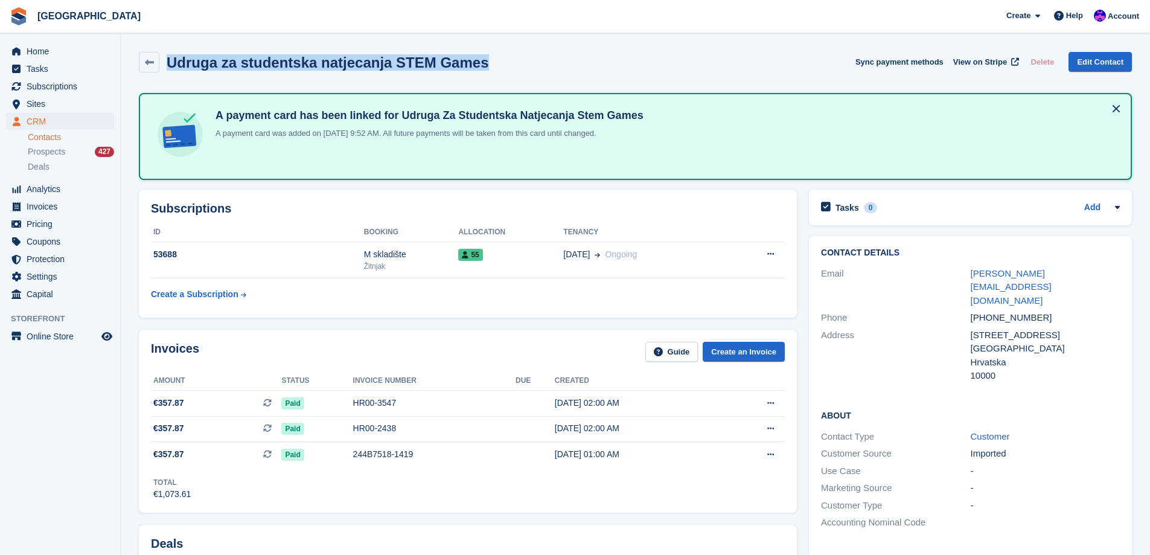
drag, startPoint x: 481, startPoint y: 68, endPoint x: 170, endPoint y: 65, distance: 311.5
click at [170, 65] on div "Udruga za studentska natjecanja STEM Games Sync payment methods View on Stripe …" at bounding box center [635, 62] width 993 height 21
click at [53, 123] on span "CRM" at bounding box center [63, 121] width 72 height 17
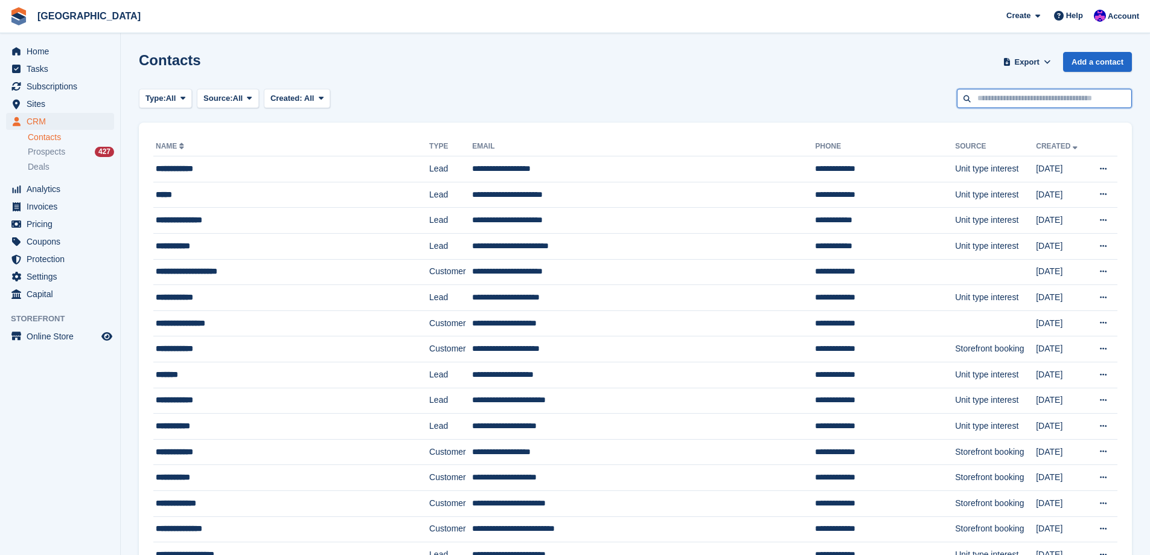
click at [998, 95] on input "text" at bounding box center [1044, 99] width 175 height 20
type input "****"
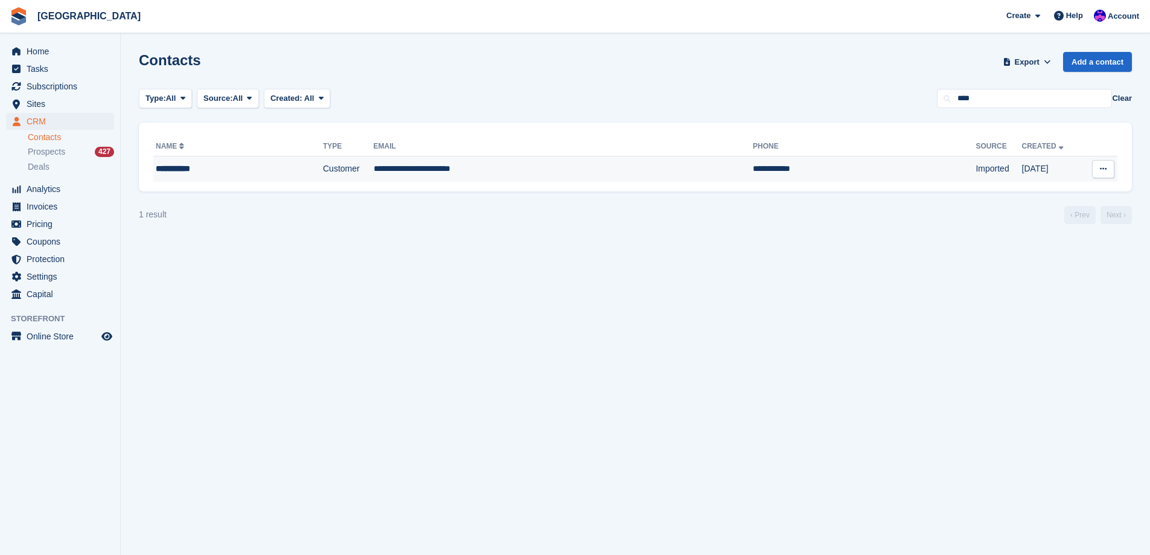
click at [323, 170] on td "Customer" at bounding box center [348, 168] width 51 height 25
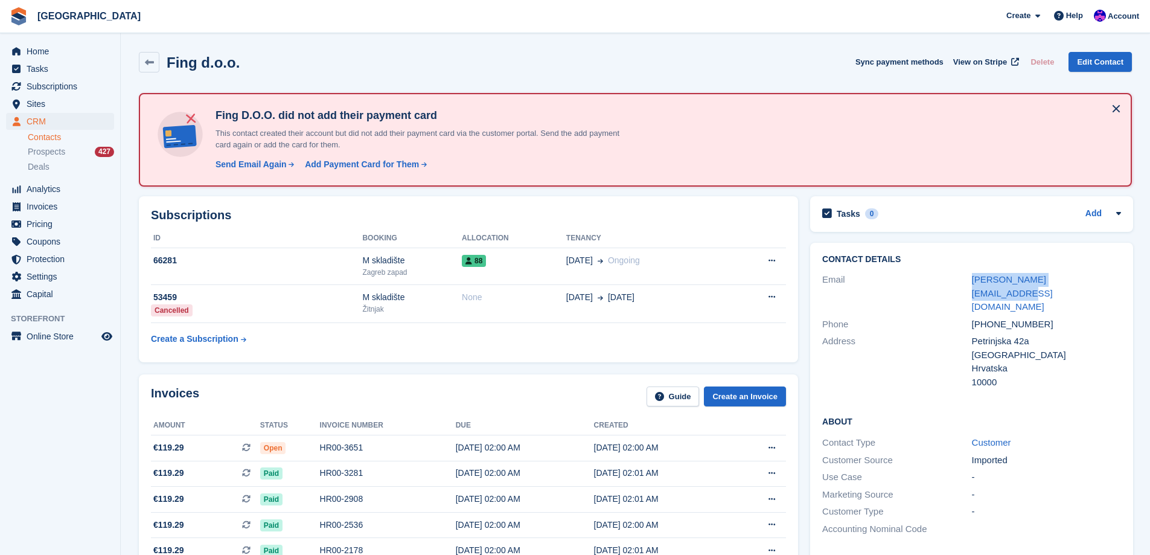
drag, startPoint x: 1089, startPoint y: 278, endPoint x: 970, endPoint y: 287, distance: 119.2
click at [970, 287] on div "Email ivana.rudelic@presscut.hr" at bounding box center [971, 293] width 299 height 45
drag, startPoint x: 1038, startPoint y: 297, endPoint x: 991, endPoint y: 301, distance: 46.6
click at [991, 318] on div "+38598884933" at bounding box center [1046, 325] width 149 height 14
click at [989, 318] on div "+38598884933" at bounding box center [1046, 325] width 149 height 14
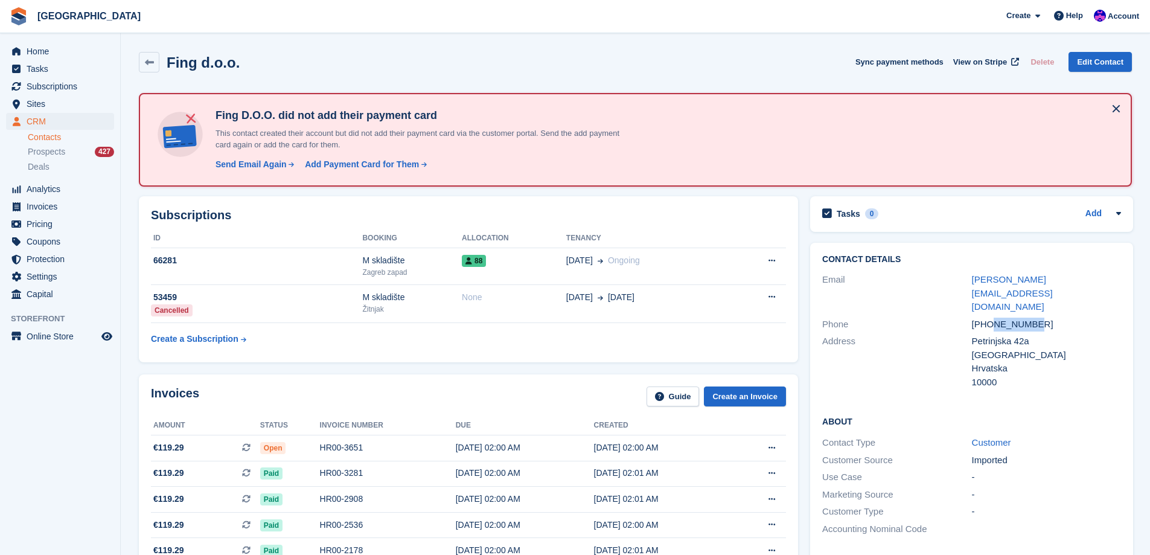
drag, startPoint x: 993, startPoint y: 299, endPoint x: 1028, endPoint y: 296, distance: 35.1
click at [1028, 318] on div "+38598884933" at bounding box center [1046, 325] width 149 height 14
click at [1040, 318] on div "+38598884933" at bounding box center [1046, 325] width 149 height 14
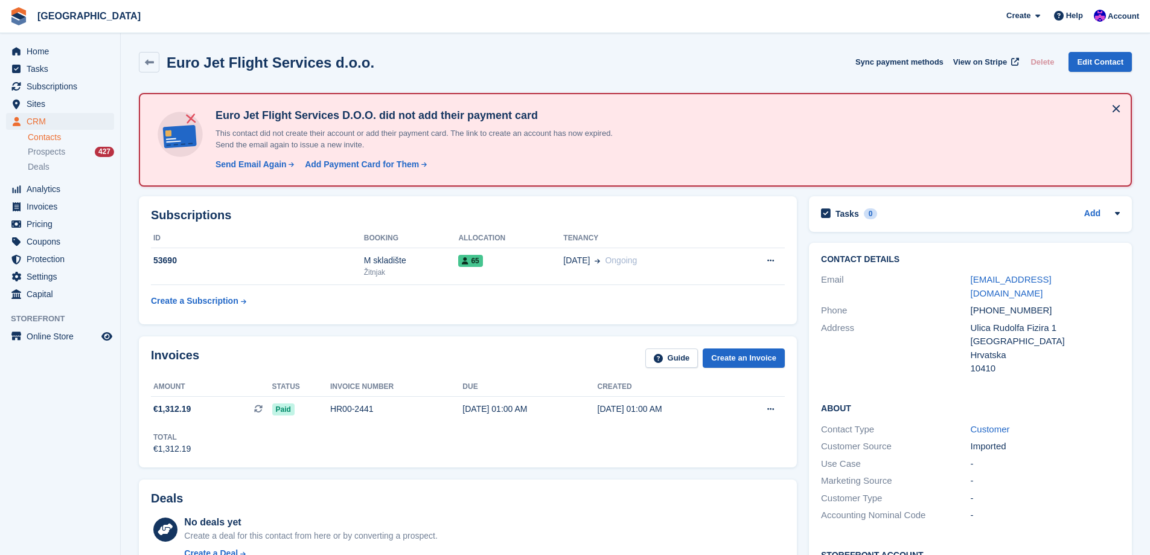
click at [333, 330] on div "Invoices Guide Create an Invoice Amount Status Invoice number Due Created €1,31…" at bounding box center [468, 401] width 670 height 143
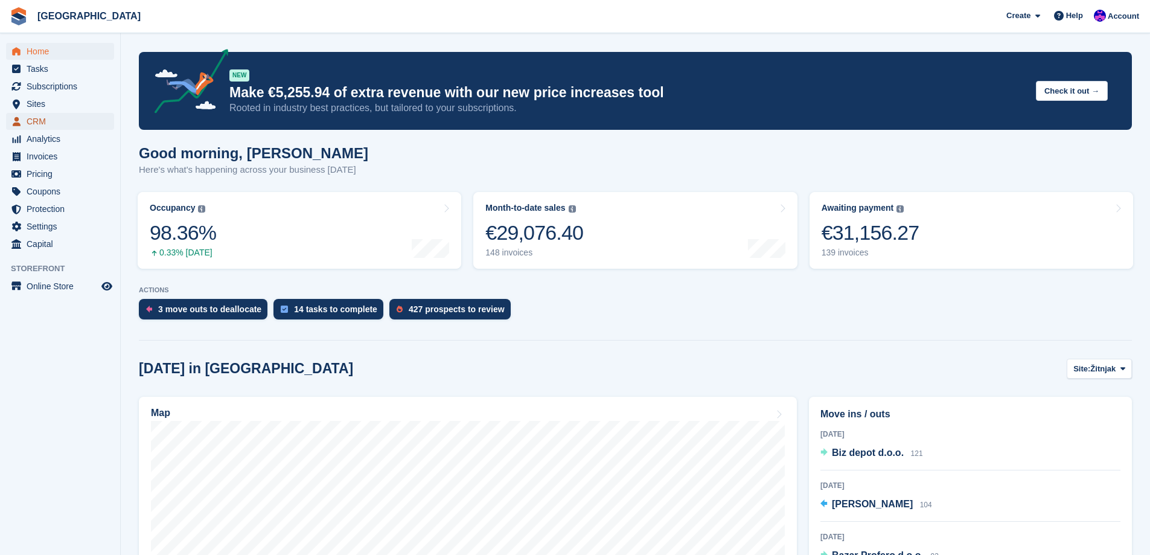
click at [46, 117] on span "CRM" at bounding box center [63, 121] width 72 height 17
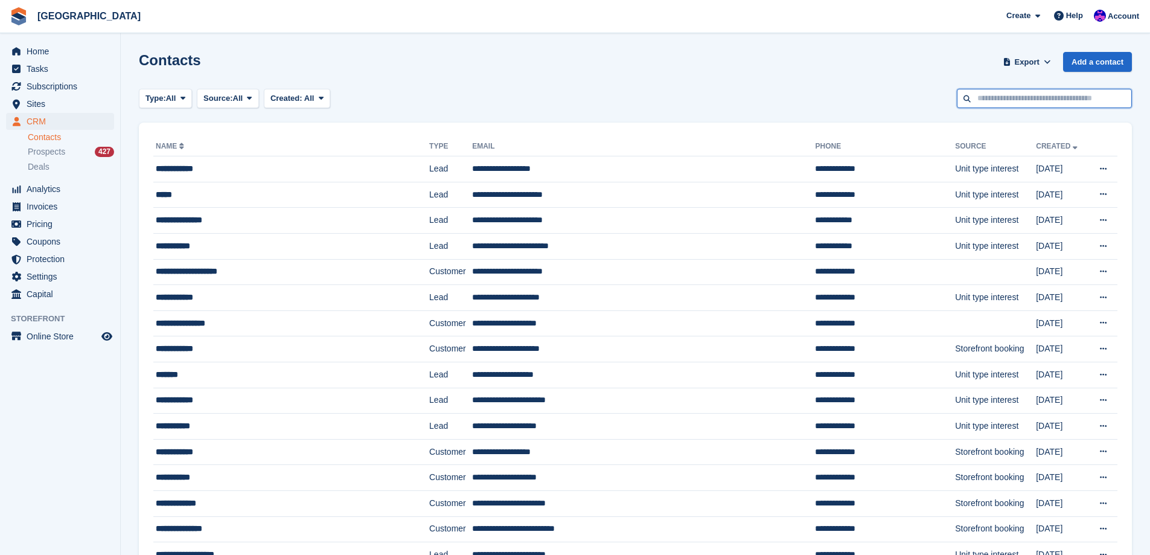
click at [1022, 96] on input "text" at bounding box center [1044, 99] width 175 height 20
type input "**********"
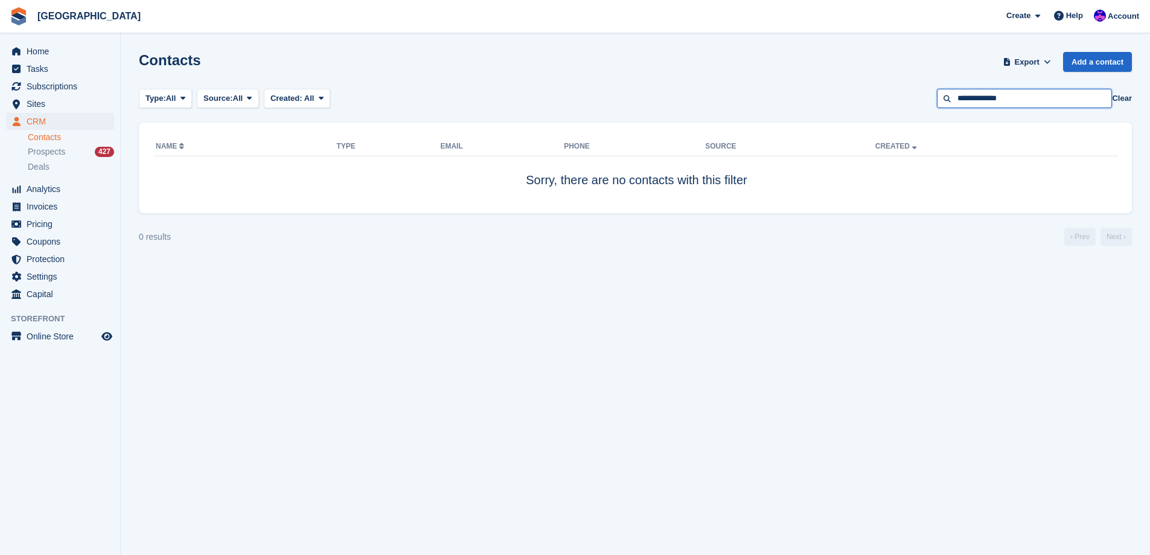
click at [986, 97] on input "**********" at bounding box center [1024, 99] width 175 height 20
type input "**********"
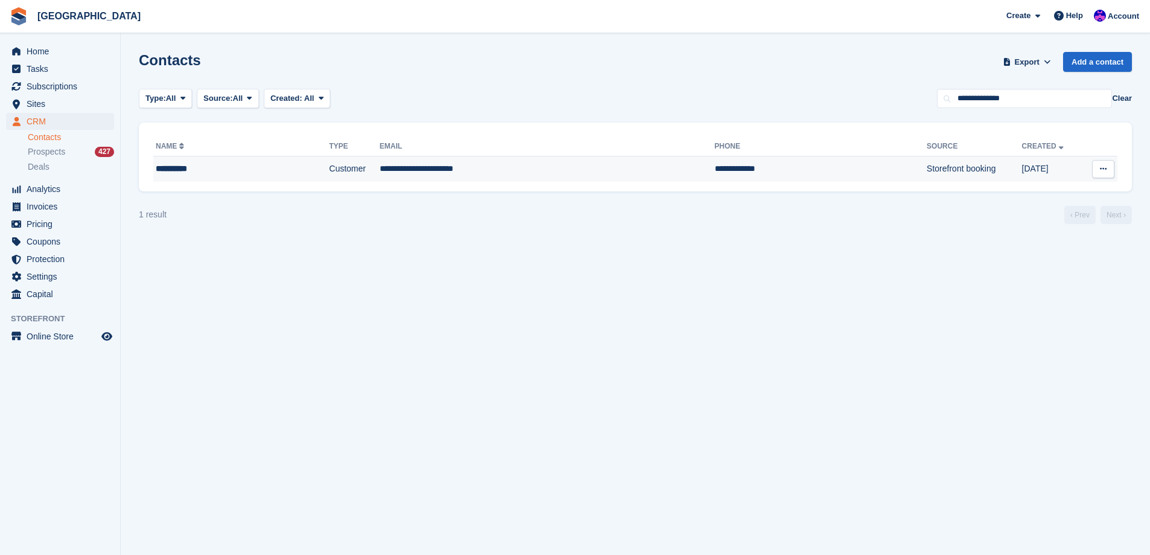
click at [715, 173] on td "**********" at bounding box center [821, 168] width 212 height 25
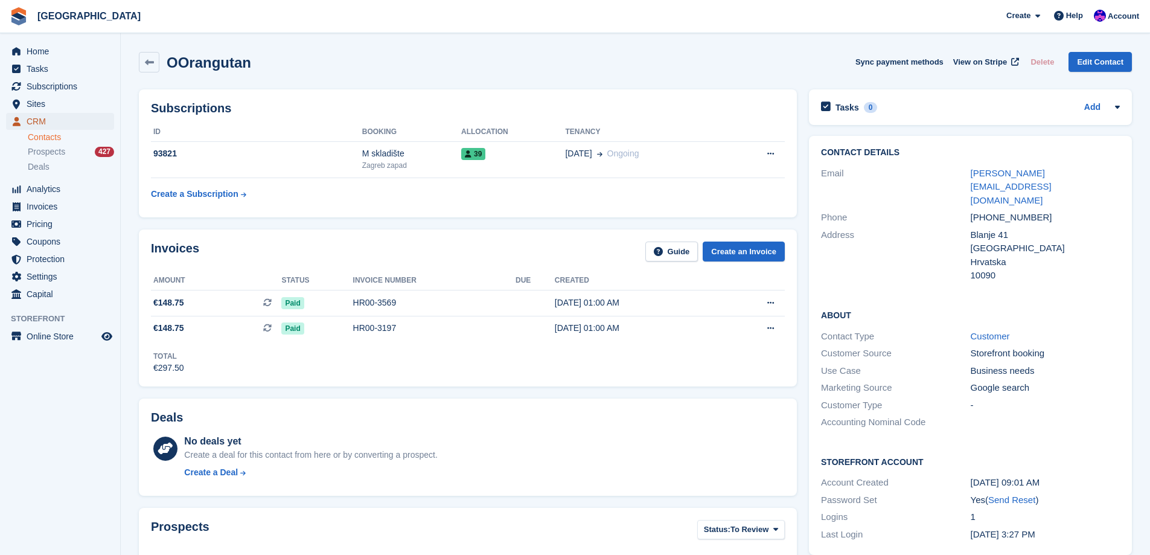
click at [69, 120] on span "CRM" at bounding box center [63, 121] width 72 height 17
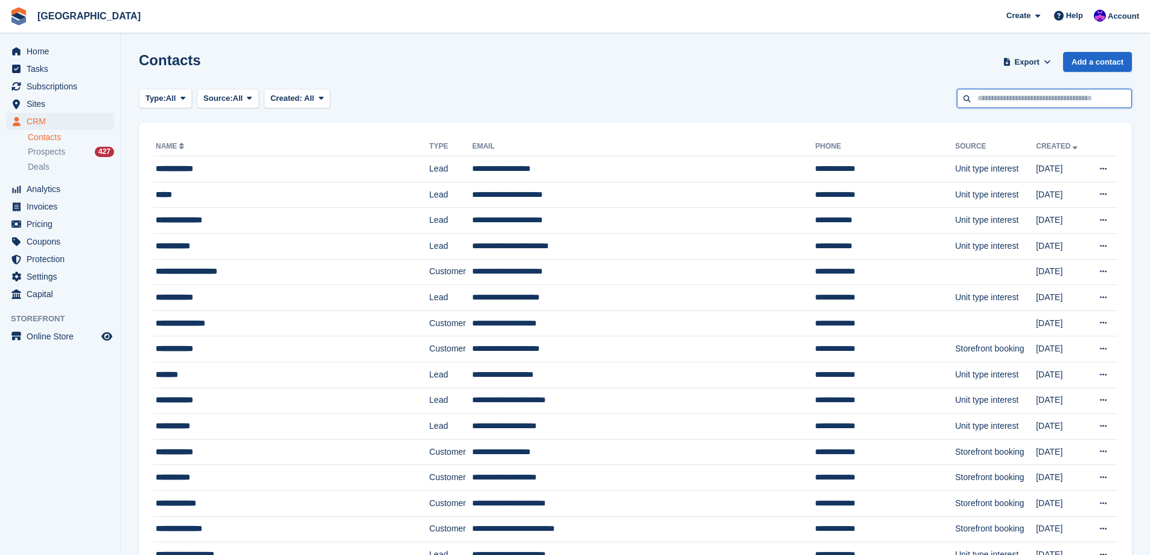
click at [1003, 102] on input "text" at bounding box center [1044, 99] width 175 height 20
type input "****"
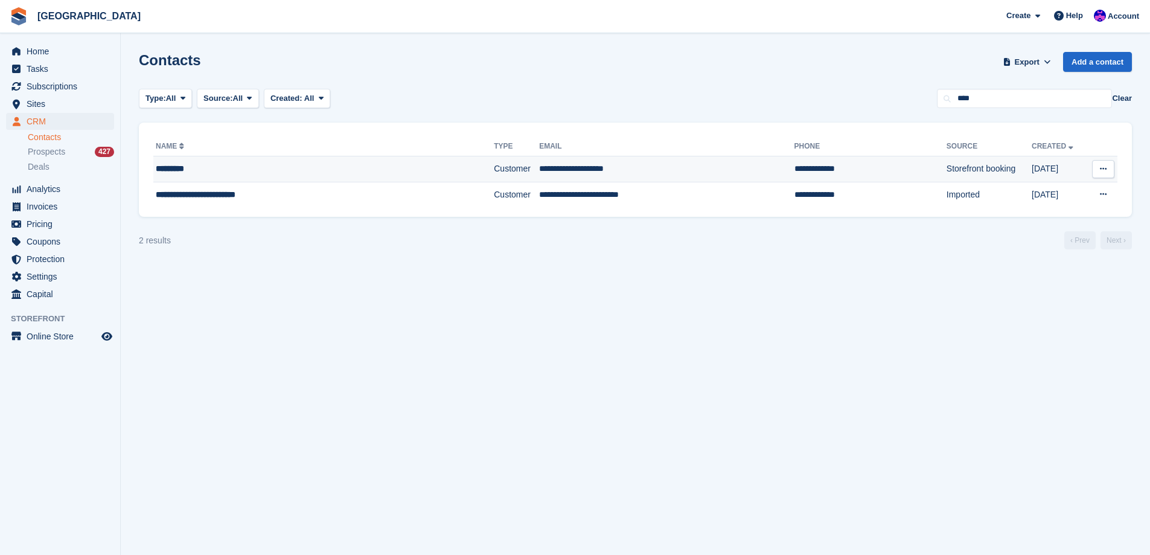
click at [428, 167] on div "*********" at bounding box center [292, 168] width 273 height 13
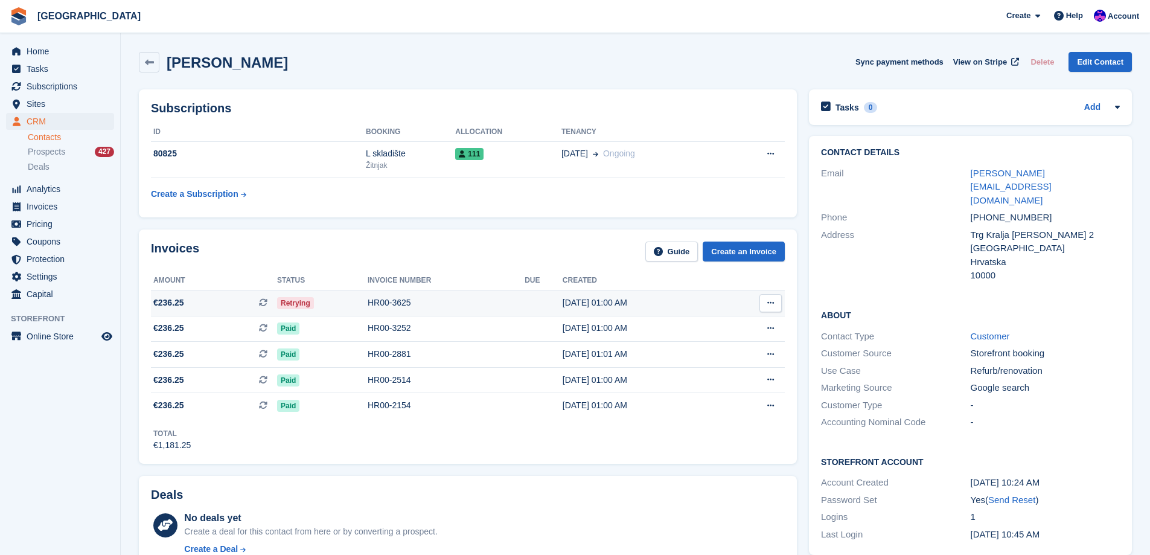
click at [481, 308] on div "HR00-3625" at bounding box center [446, 302] width 157 height 13
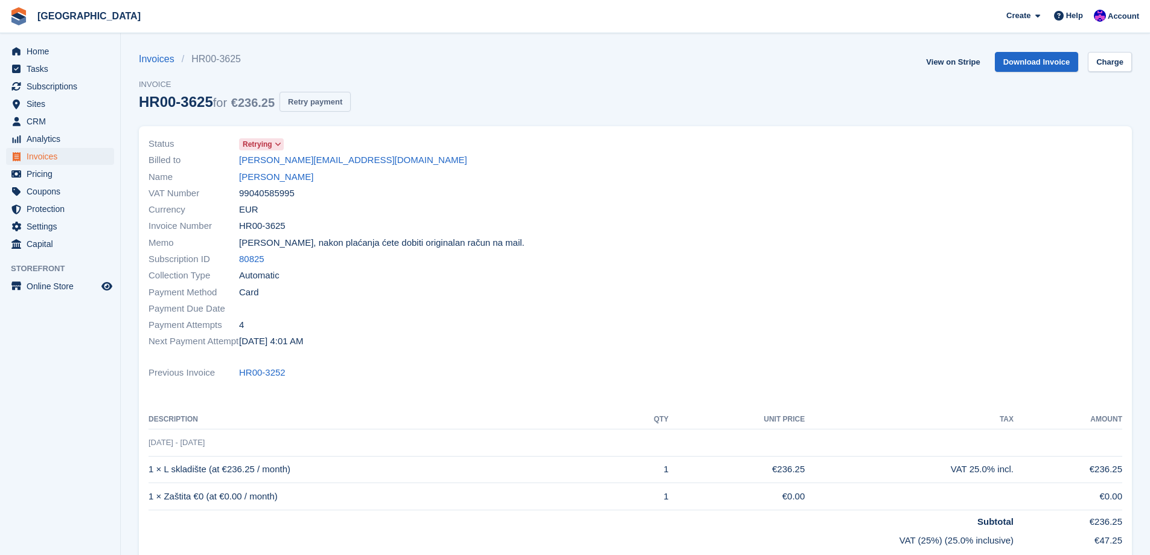
click at [331, 106] on button "Retry payment" at bounding box center [315, 102] width 71 height 20
click at [275, 142] on icon at bounding box center [278, 144] width 7 height 7
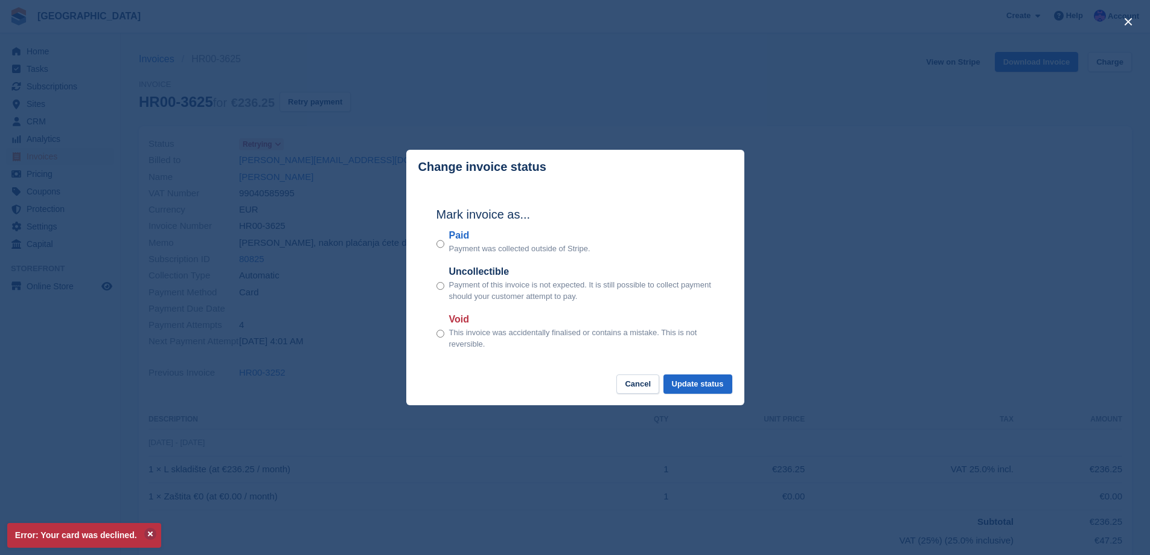
click at [561, 66] on div "close" at bounding box center [575, 277] width 1150 height 555
